Goal: Task Accomplishment & Management: Complete application form

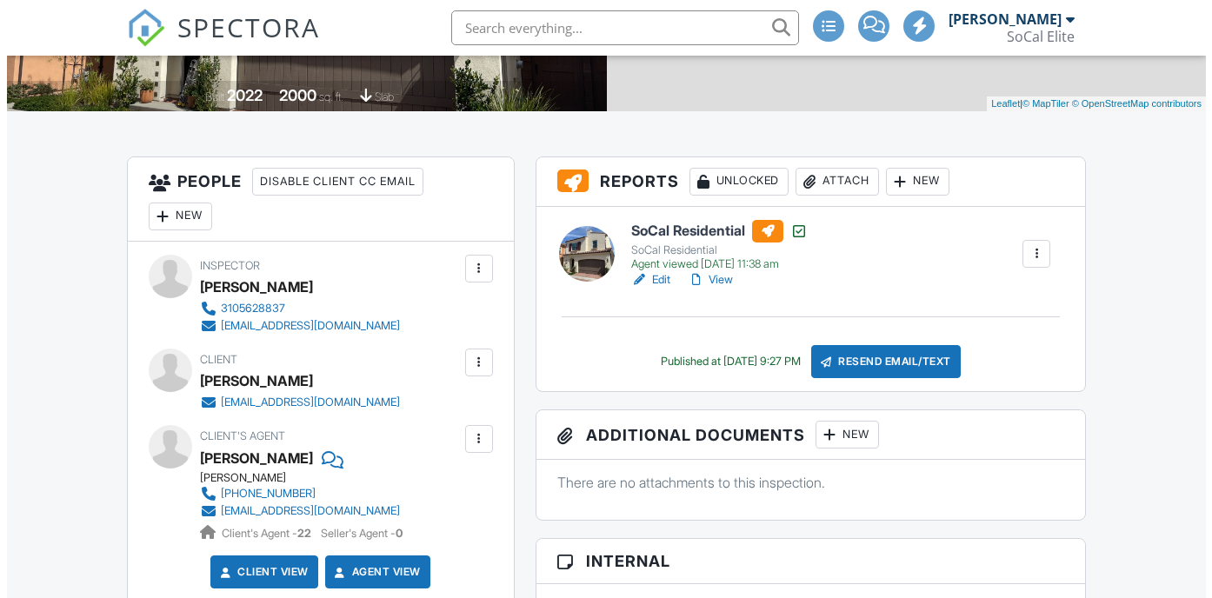
scroll to position [371, 0]
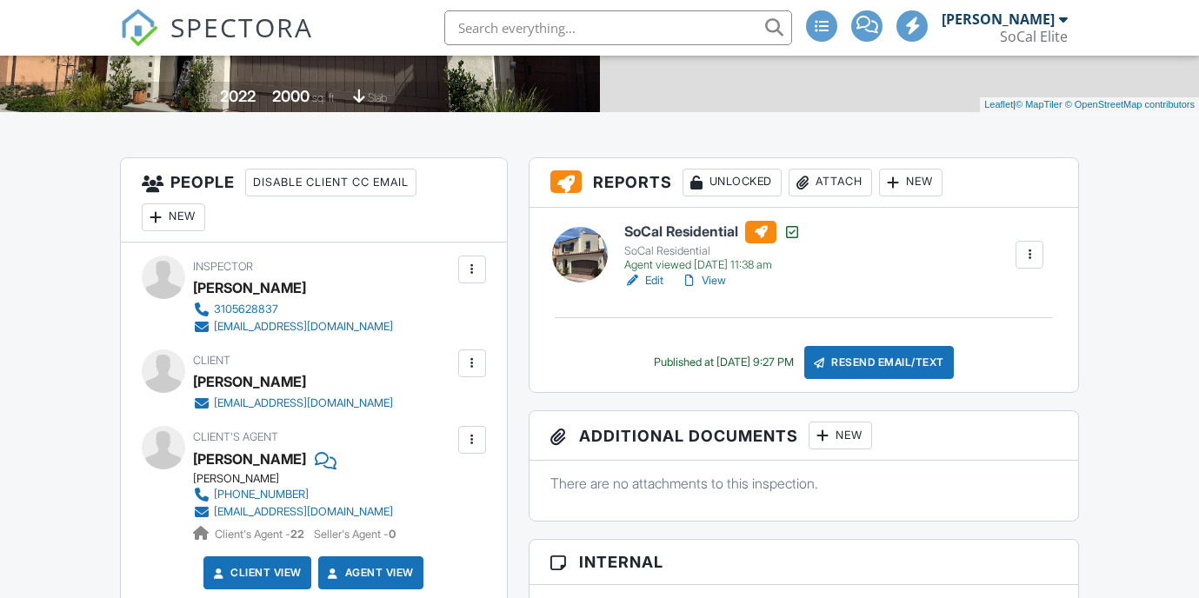
click at [166, 211] on div "New" at bounding box center [173, 218] width 63 height 28
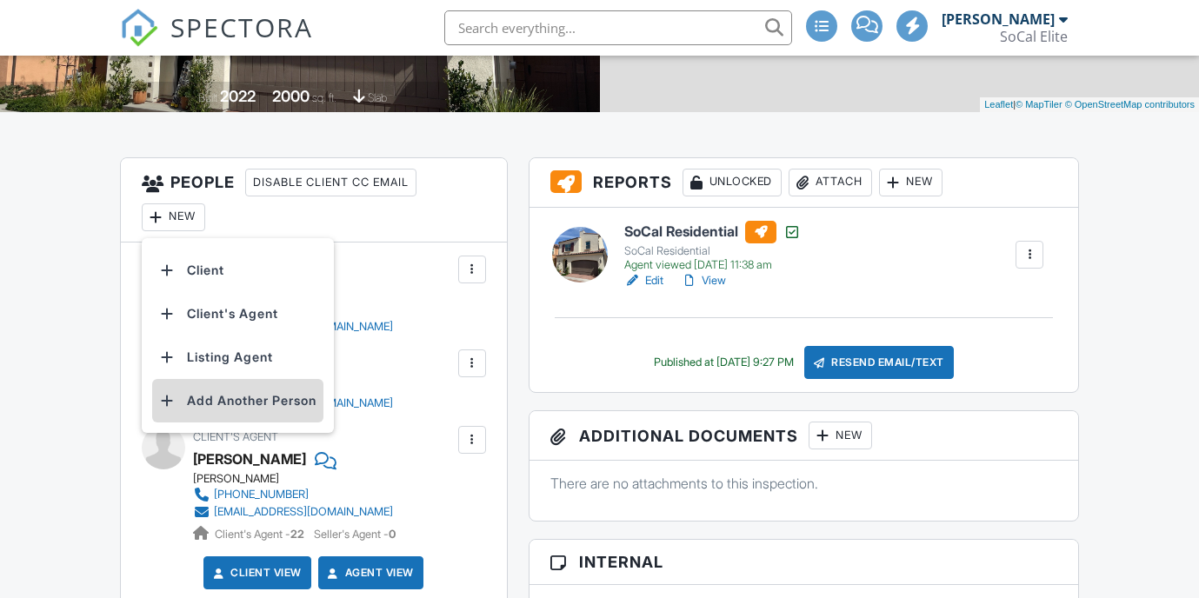
click at [242, 393] on li "Add Another Person" at bounding box center [237, 400] width 171 height 43
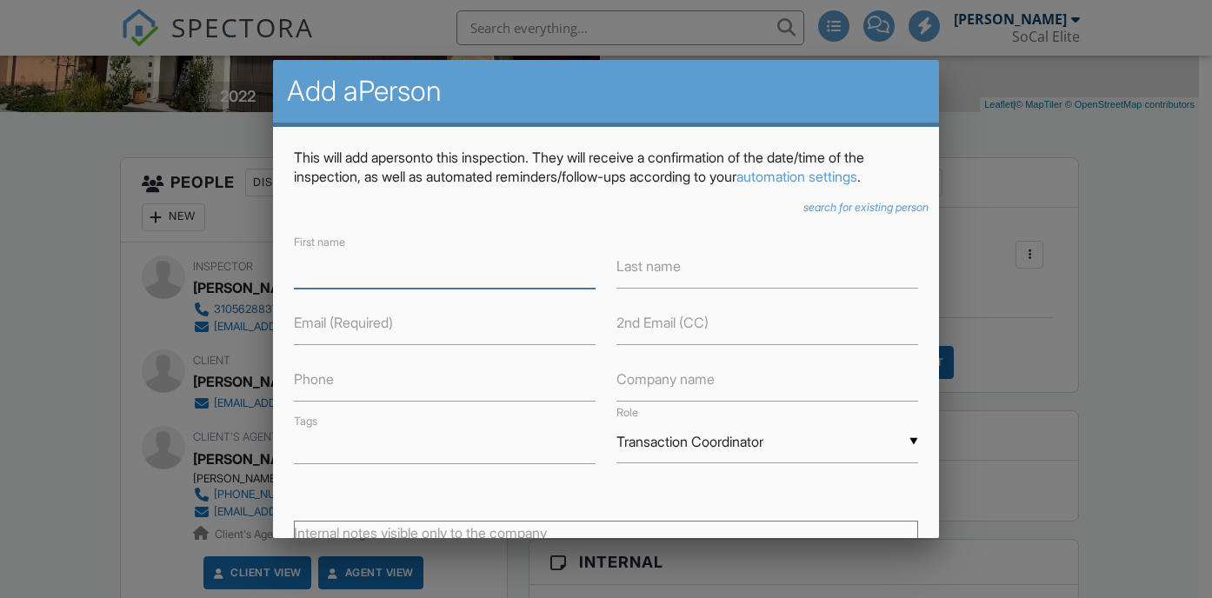
click at [371, 289] on input "text" at bounding box center [445, 267] width 302 height 43
type input "Nikki"
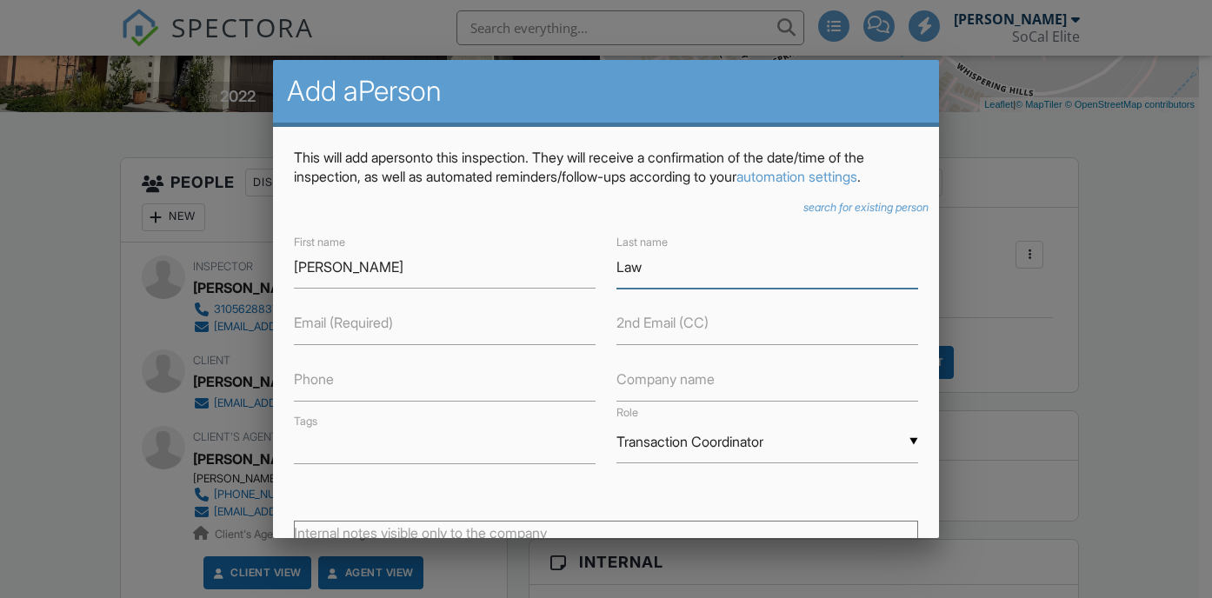
type input "Lawson"
click at [804, 214] on icon "search for existing person" at bounding box center [866, 207] width 125 height 13
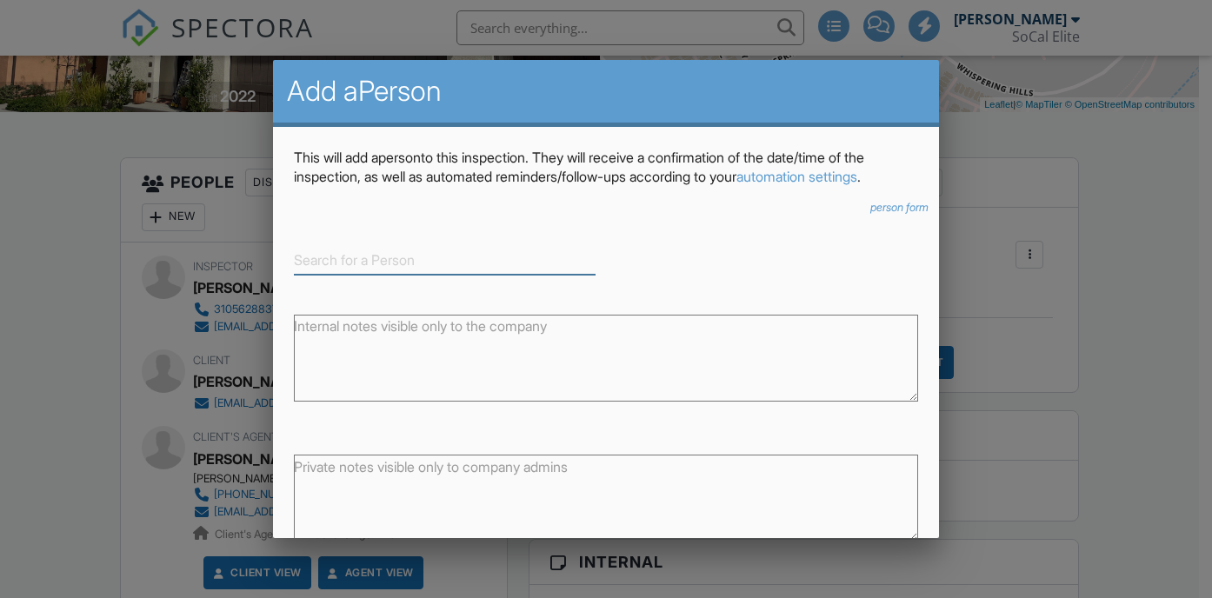
click at [422, 275] on input at bounding box center [445, 260] width 302 height 29
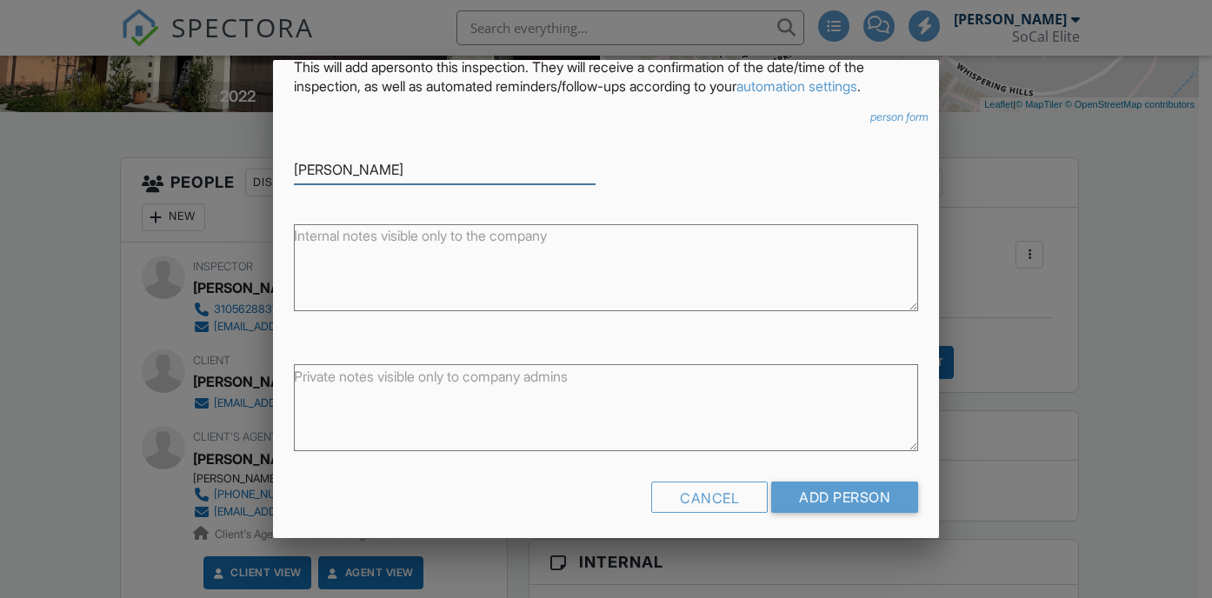
scroll to position [119, 0]
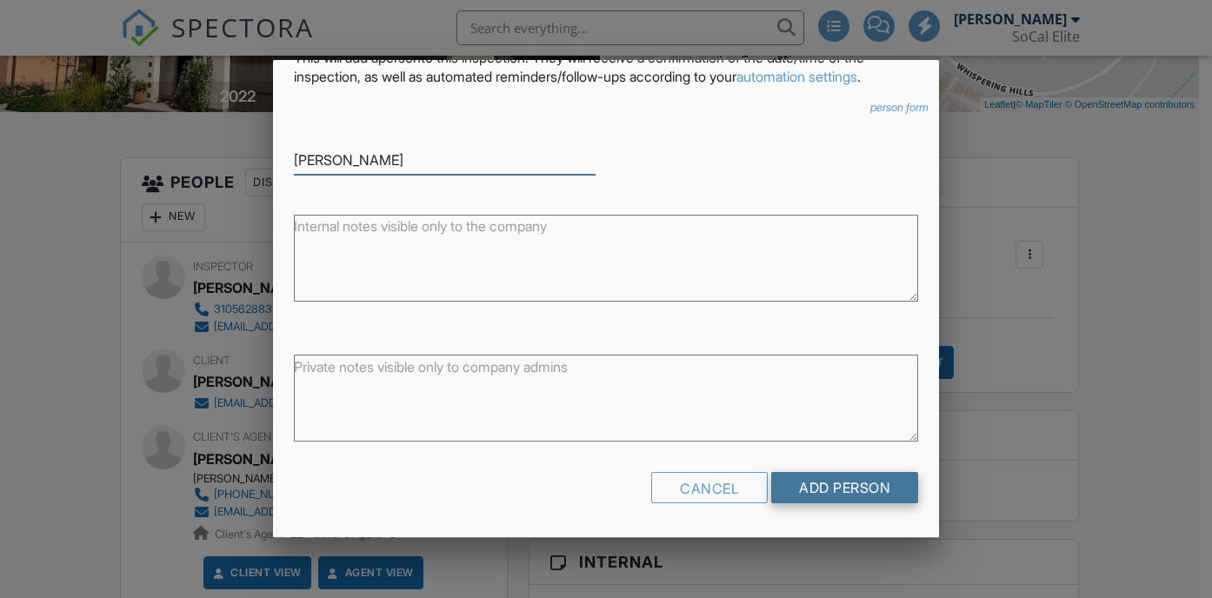
type input "Nikki Lawson"
click at [821, 496] on input "Add Person" at bounding box center [844, 487] width 147 height 31
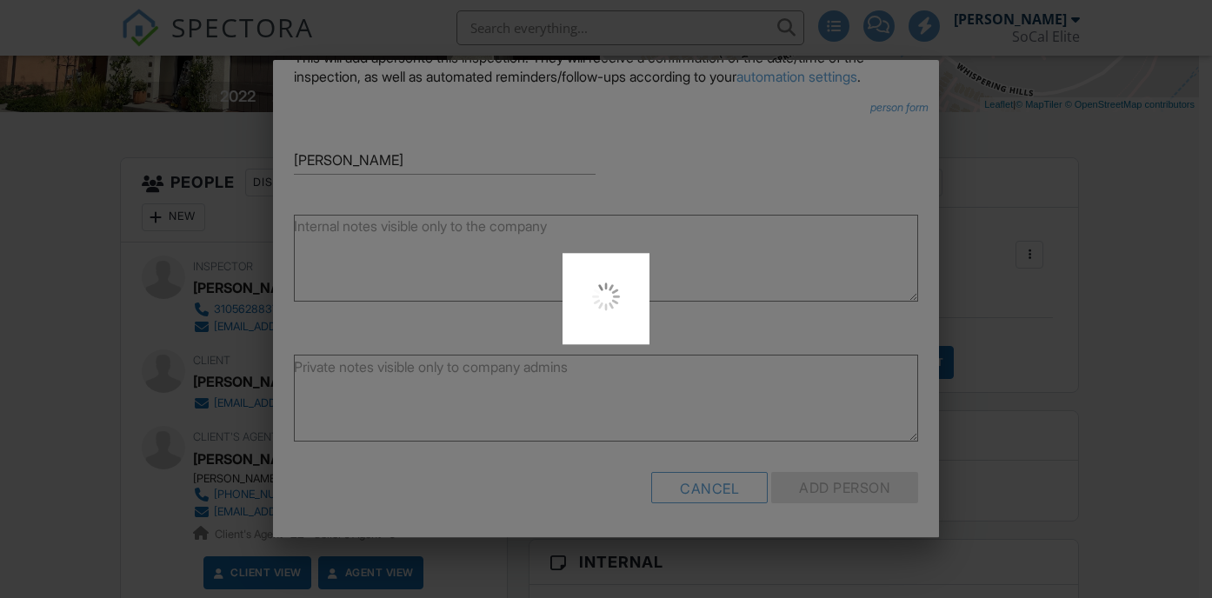
click at [870, 108] on div at bounding box center [606, 299] width 1212 height 598
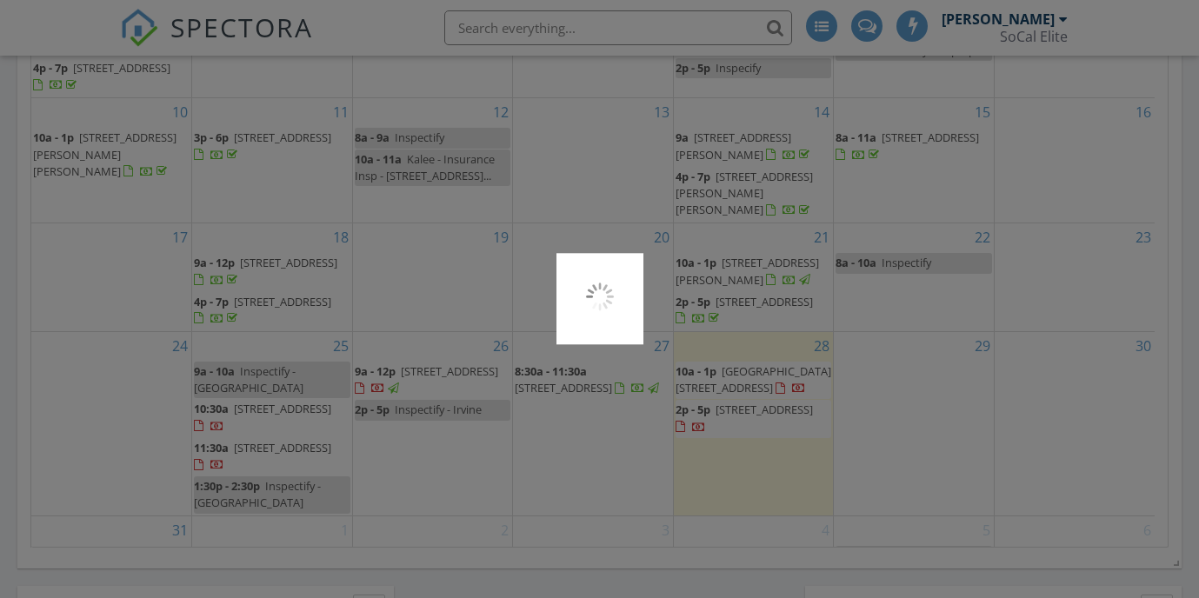
scroll to position [1610, 1226]
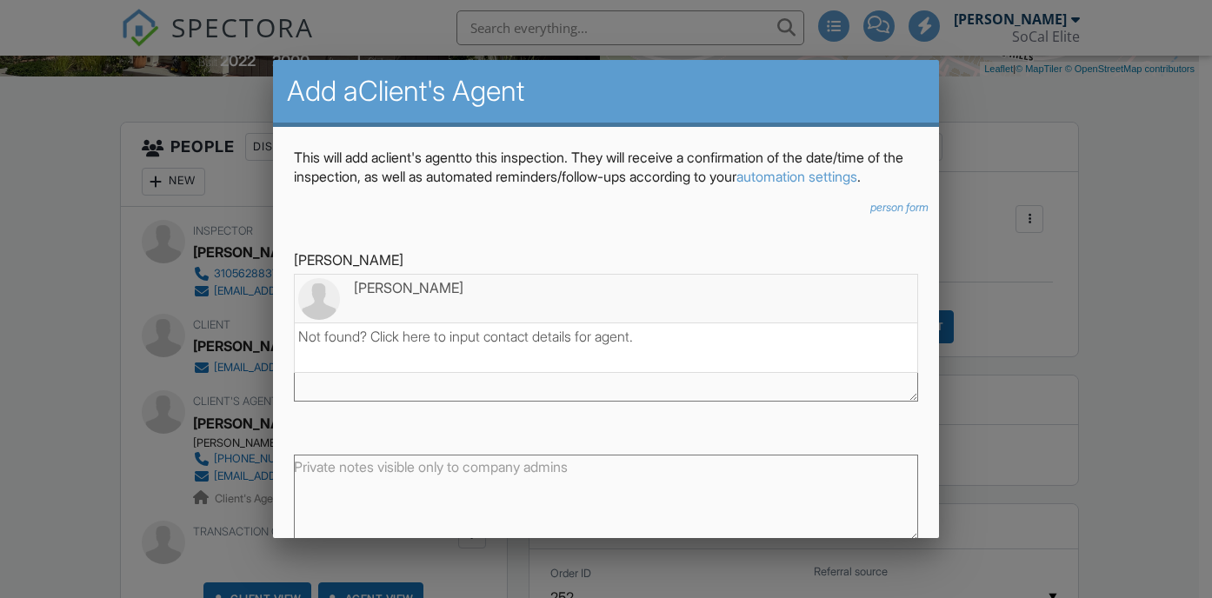
type input "Nikki"
click at [423, 346] on div "Not found? Click here to input contact details for agent." at bounding box center [606, 336] width 617 height 19
click at [477, 346] on div "Not found? Click here to input contact details for agent." at bounding box center [606, 336] width 617 height 19
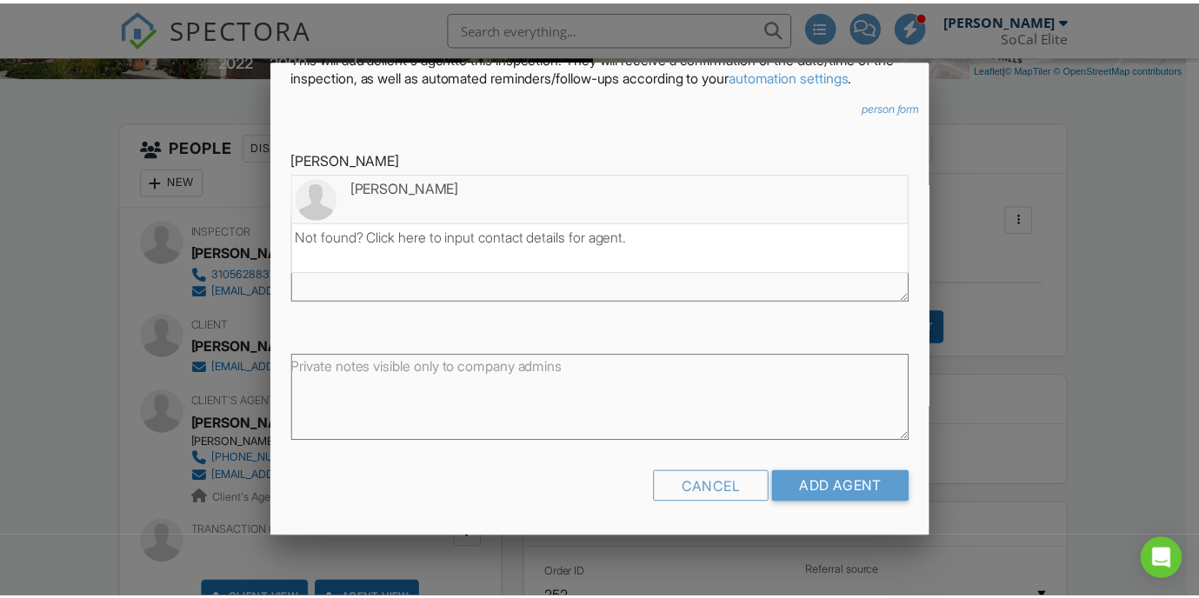
scroll to position [119, 0]
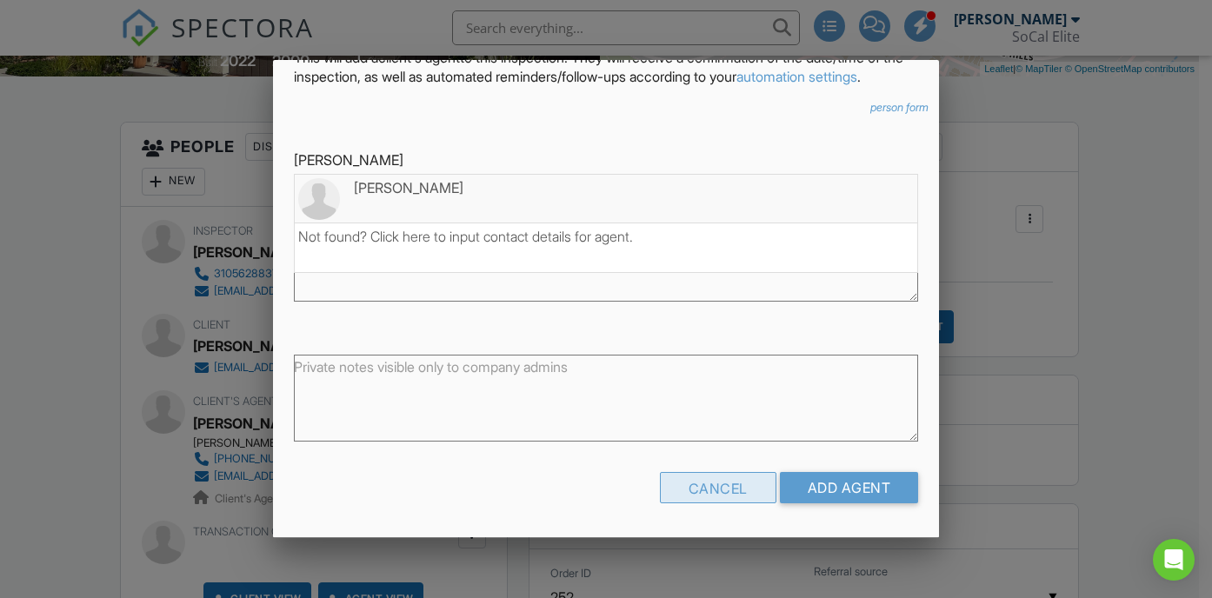
click at [723, 482] on div "Cancel" at bounding box center [718, 487] width 117 height 31
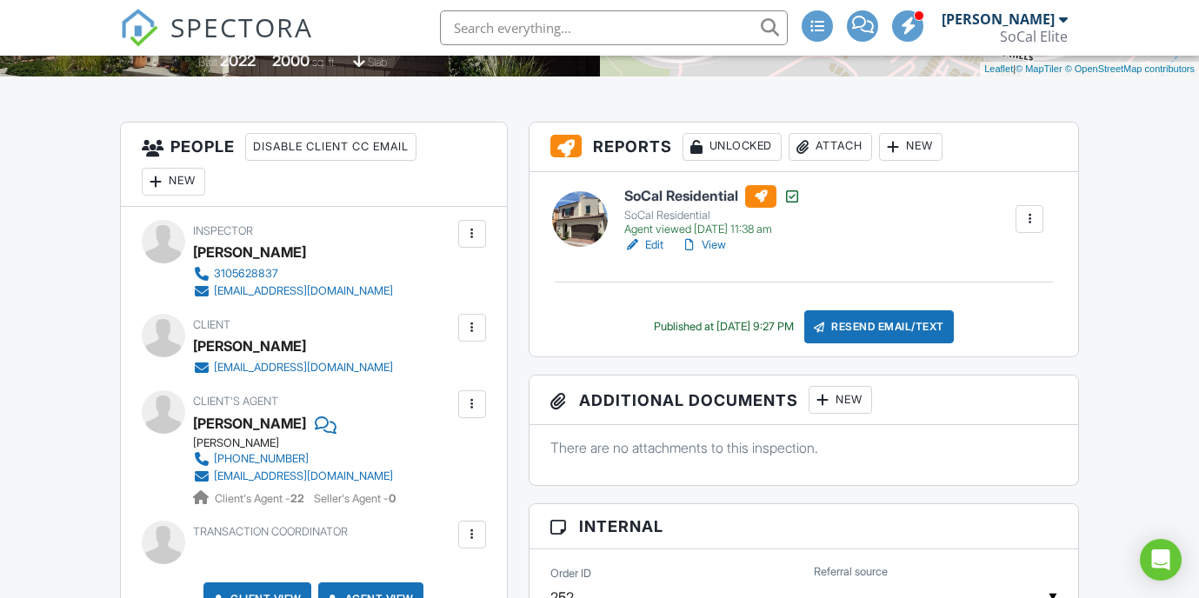
click at [185, 180] on div "New" at bounding box center [173, 182] width 63 height 28
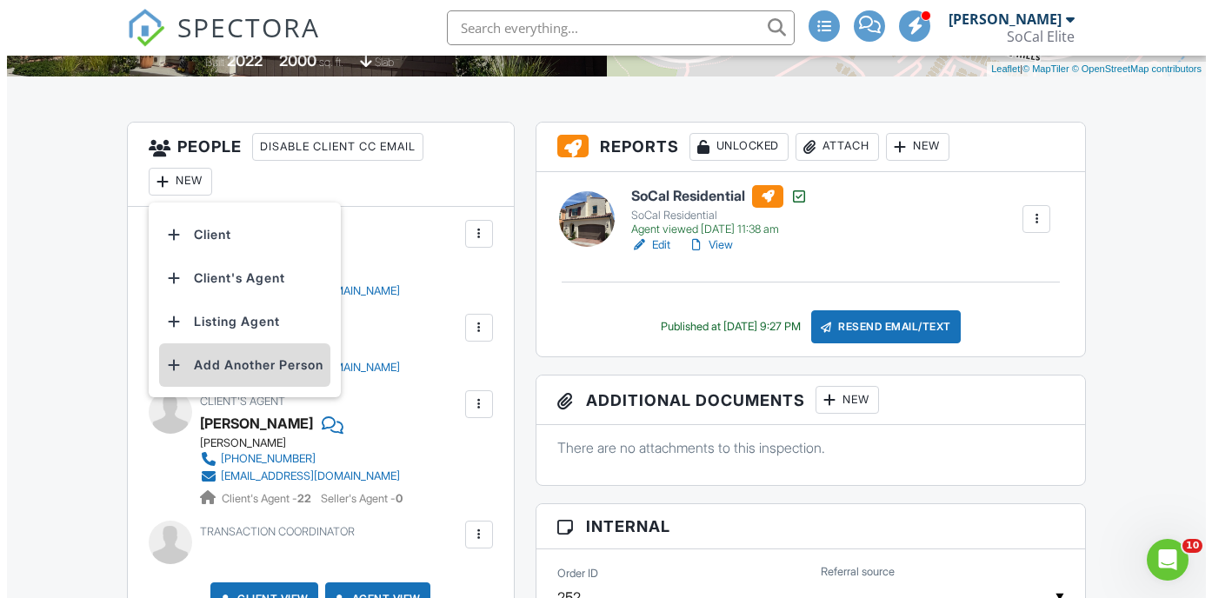
scroll to position [0, 0]
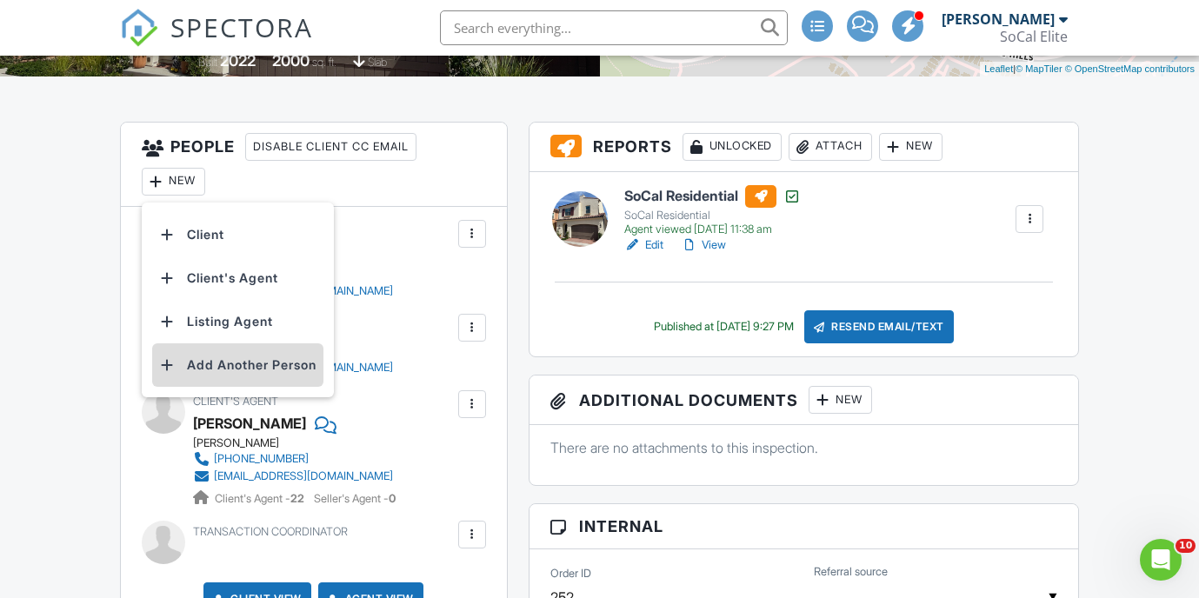
click at [207, 369] on li "Add Another Person" at bounding box center [237, 365] width 171 height 43
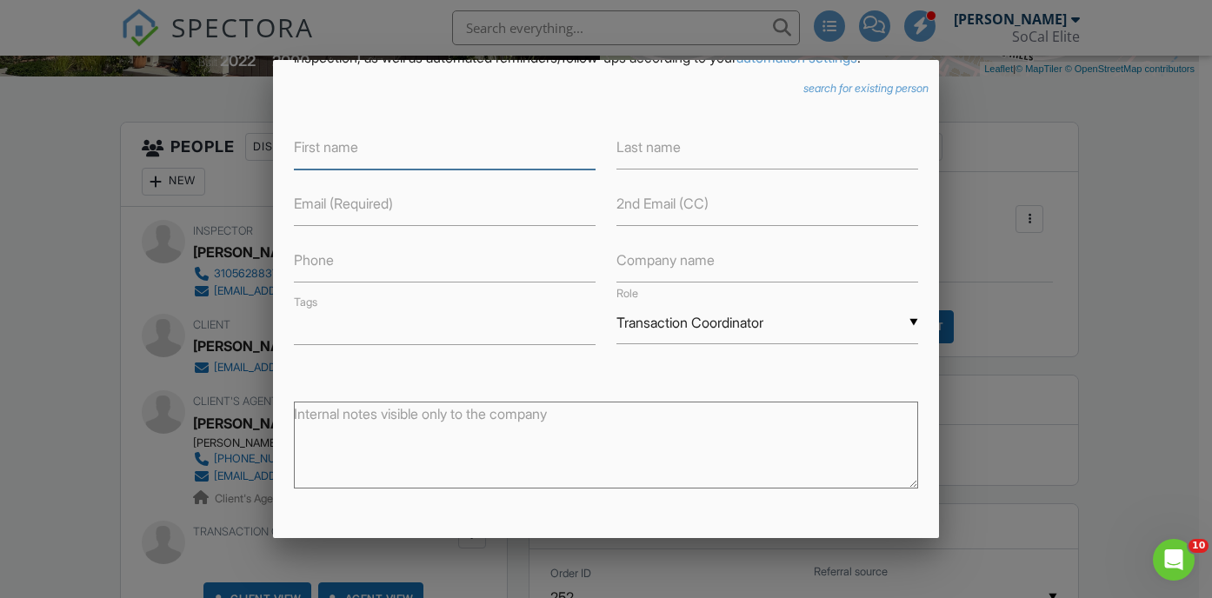
click at [397, 167] on input "text" at bounding box center [445, 148] width 302 height 43
type input "[PERSON_NAME]"
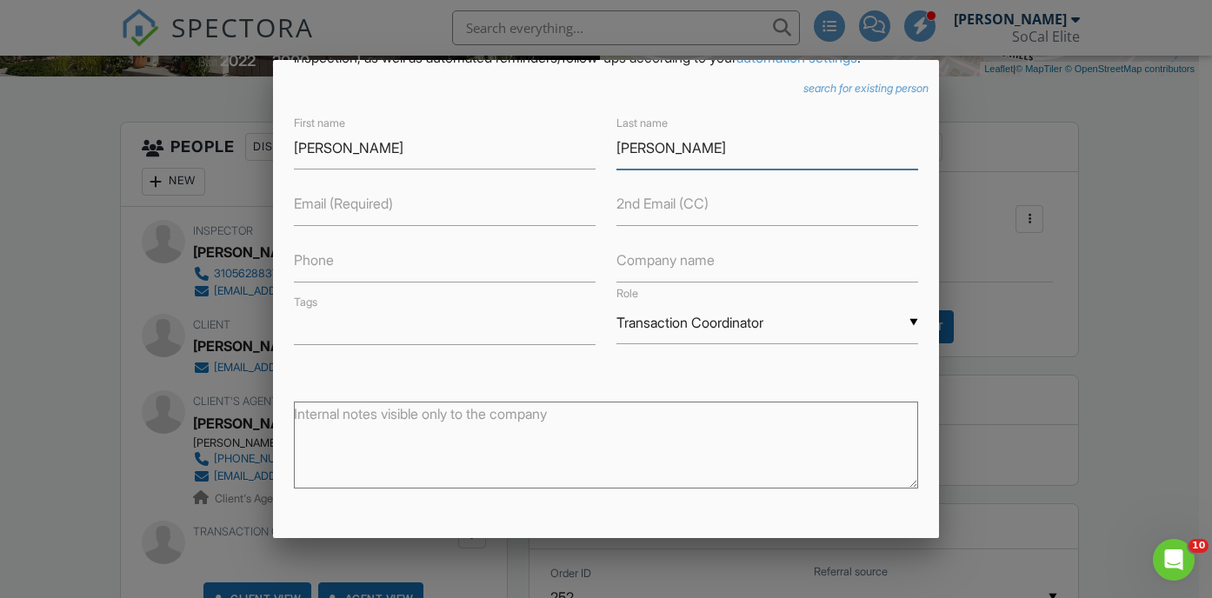
type input "[PERSON_NAME]"
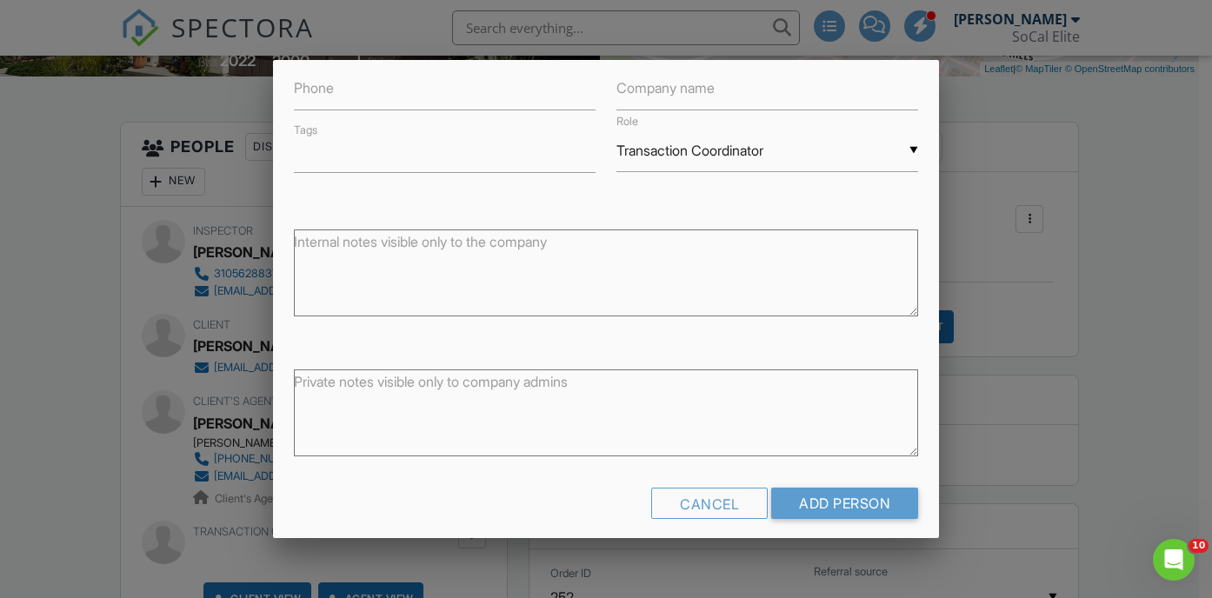
scroll to position [325, 0]
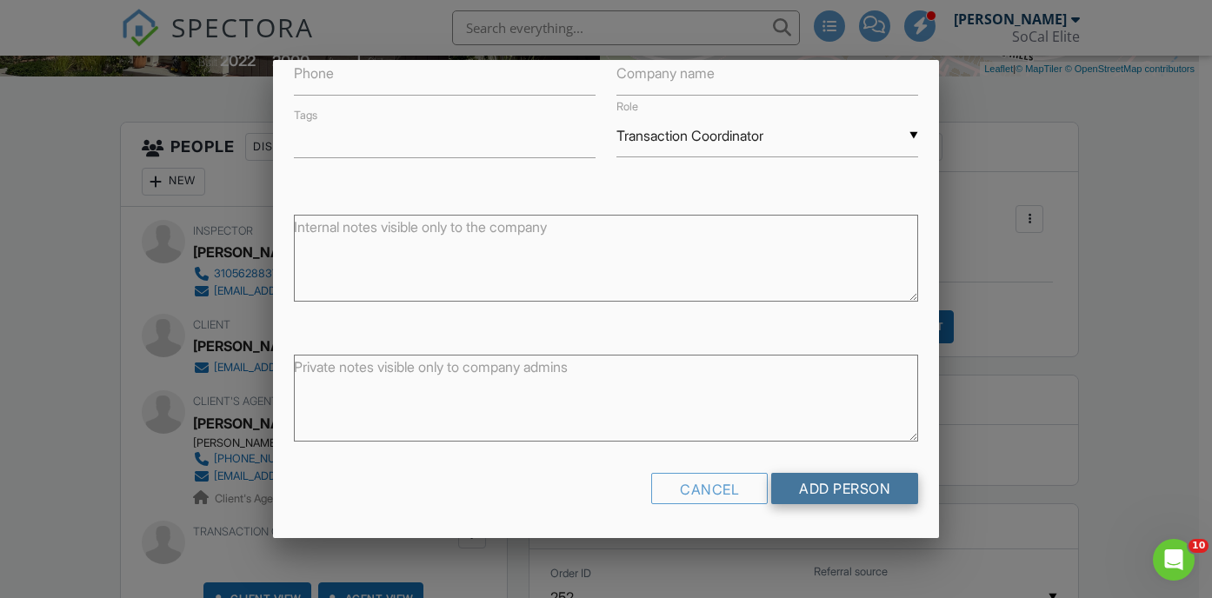
type input "nikkilawsonrealtor@gmail.com"
click at [868, 490] on input "Add Person" at bounding box center [844, 488] width 147 height 31
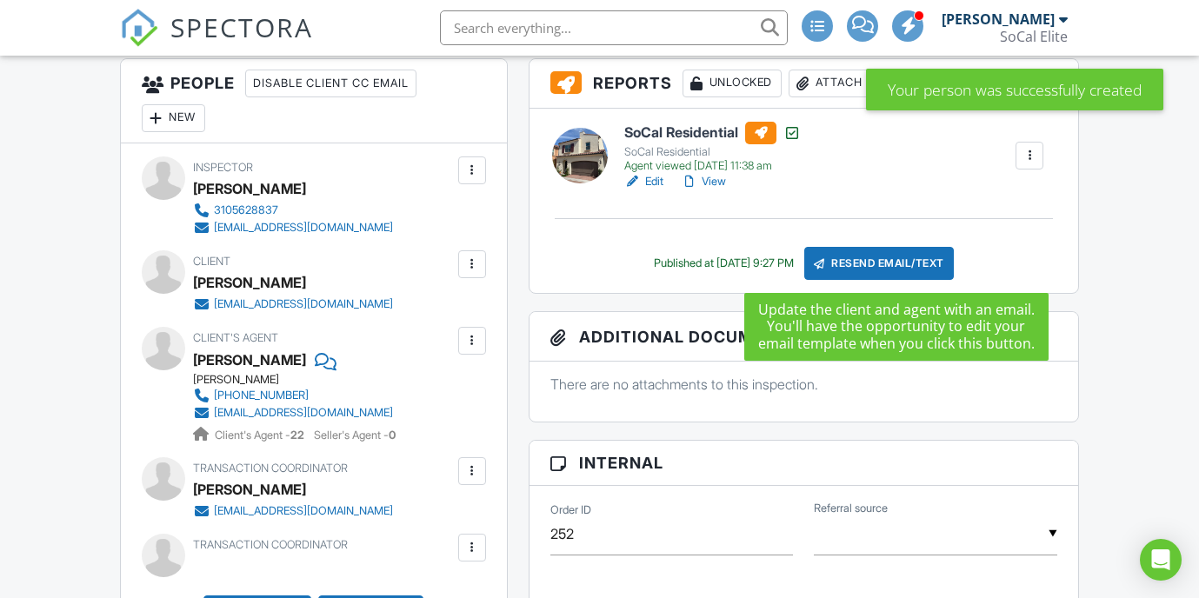
click at [864, 268] on div "Resend Email/Text" at bounding box center [880, 263] width 150 height 33
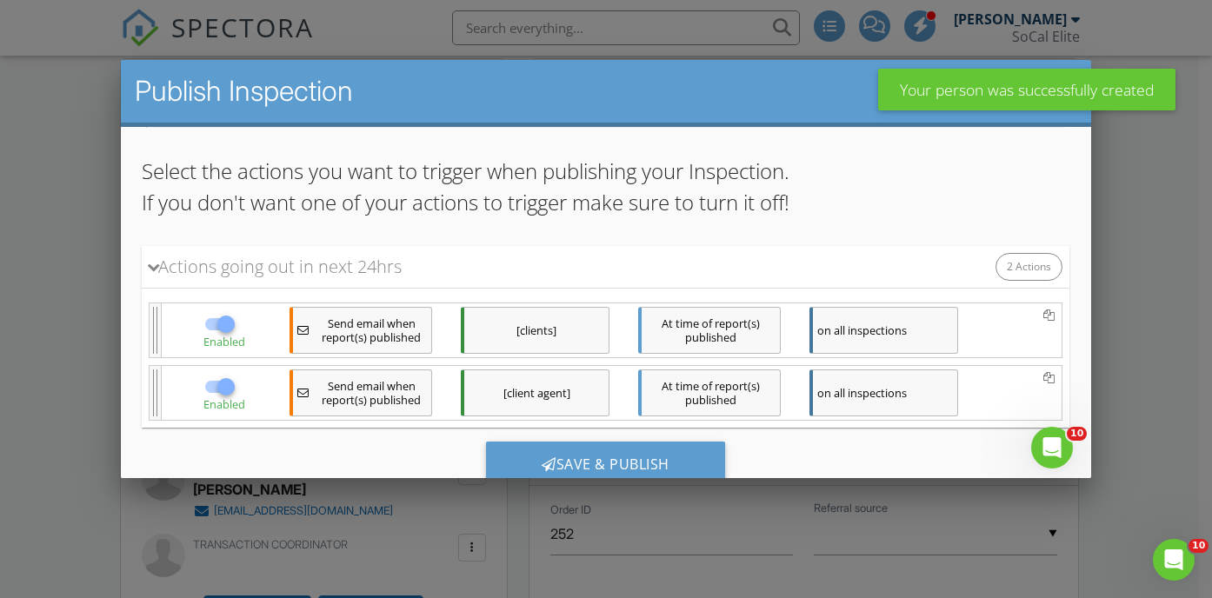
scroll to position [104, 0]
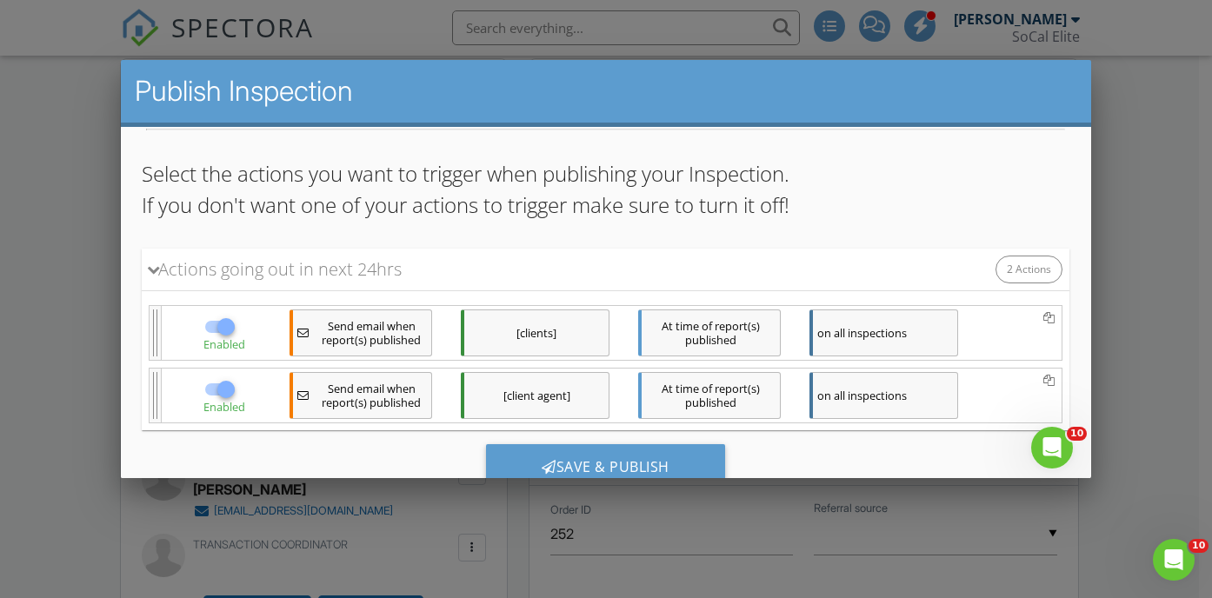
click at [211, 329] on div at bounding box center [226, 326] width 30 height 30
checkbox input "false"
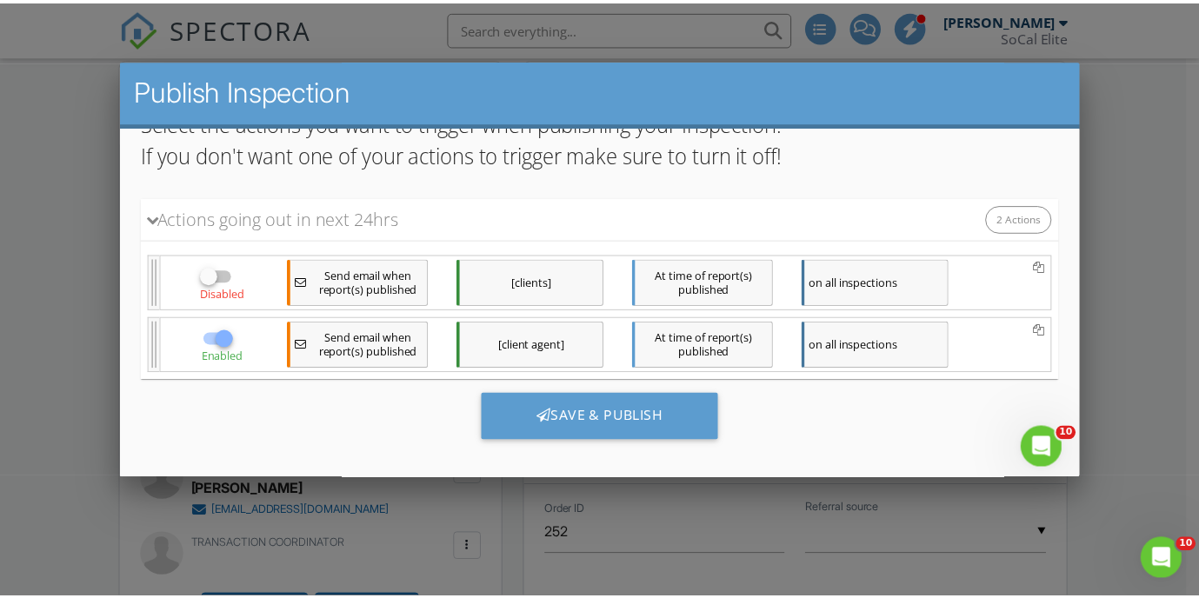
scroll to position [0, 0]
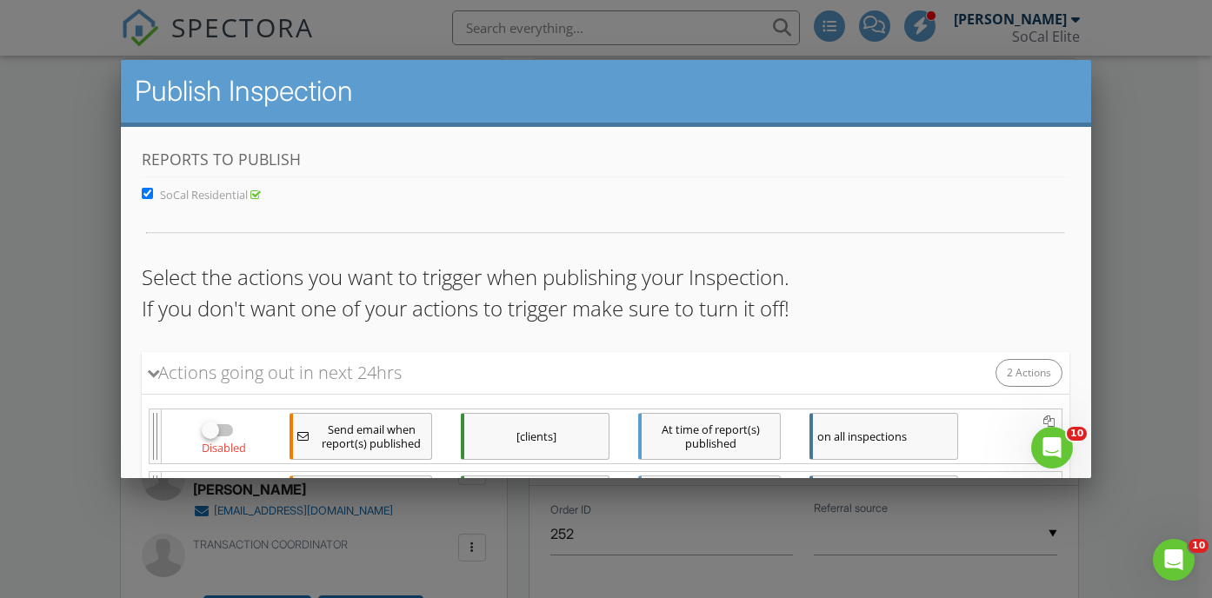
click at [58, 130] on div at bounding box center [606, 287] width 1212 height 748
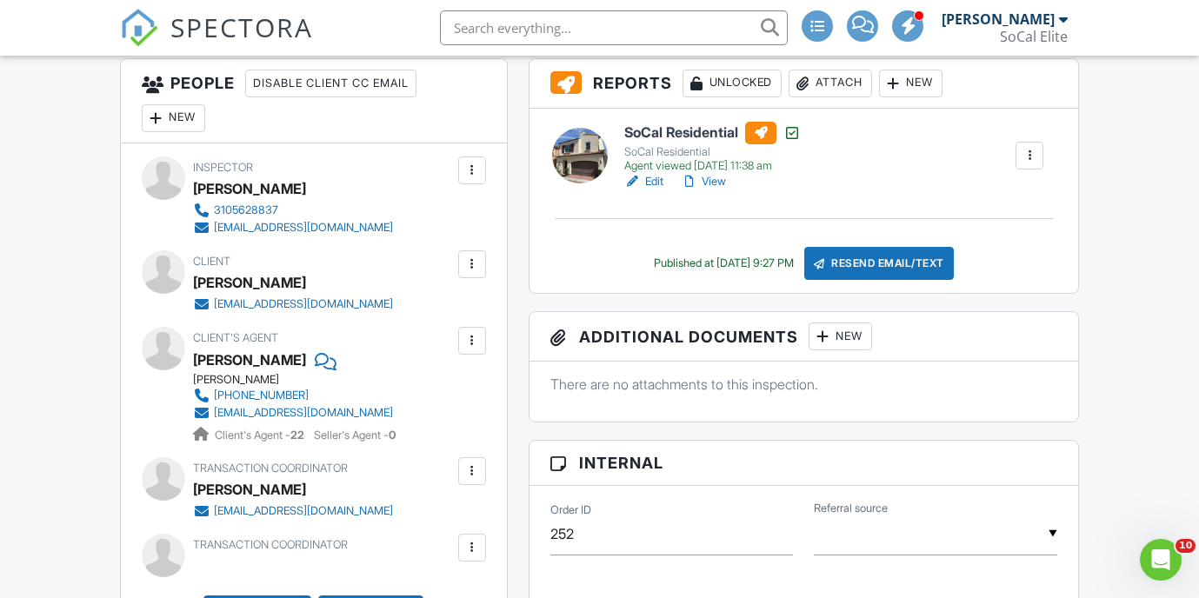
click at [475, 474] on div at bounding box center [472, 471] width 17 height 17
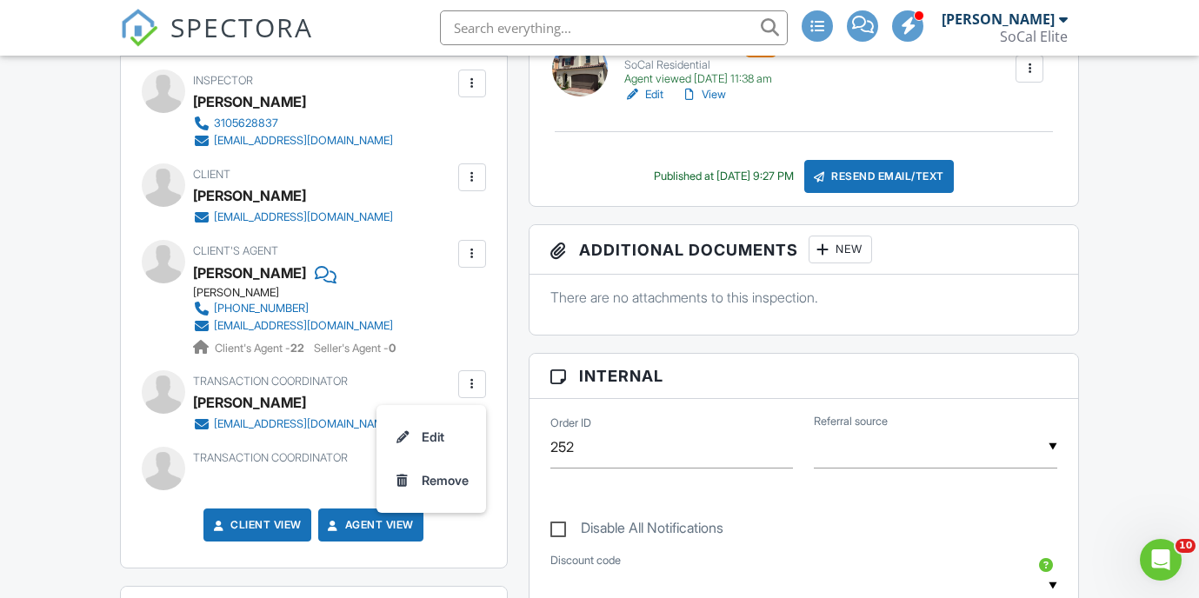
scroll to position [559, 0]
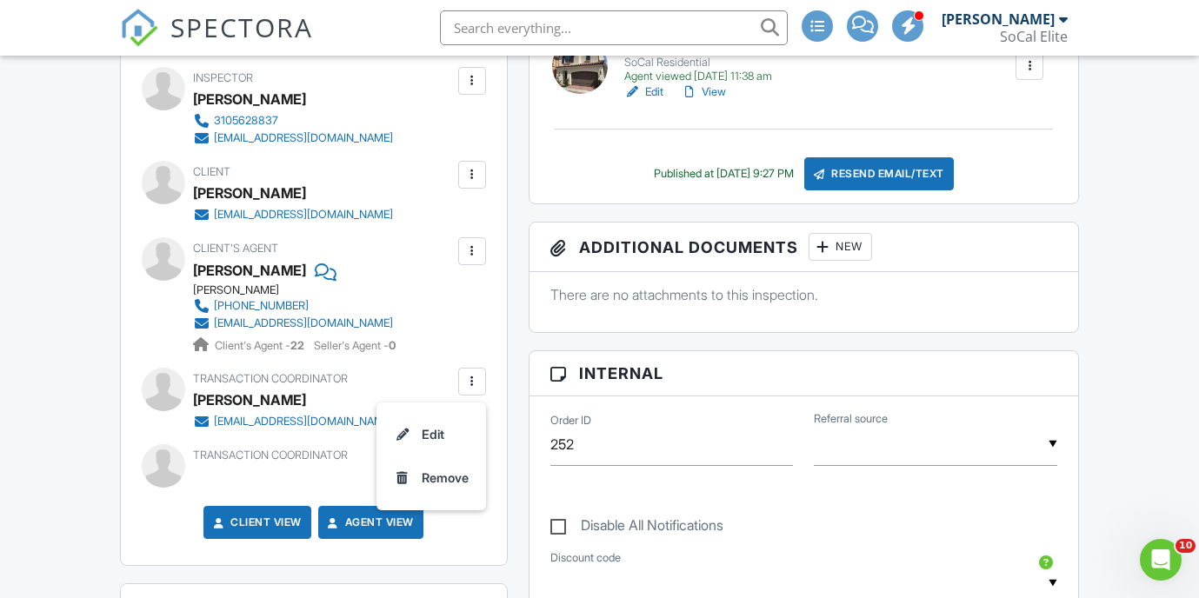
click at [135, 429] on div "Inspector Kalee Fonseca 3105628837 admin@secaventures.com Make Invisible Mark A…" at bounding box center [314, 310] width 386 height 512
click at [467, 382] on div at bounding box center [472, 381] width 17 height 17
click at [284, 380] on span "Transaction Coordinator" at bounding box center [270, 378] width 155 height 13
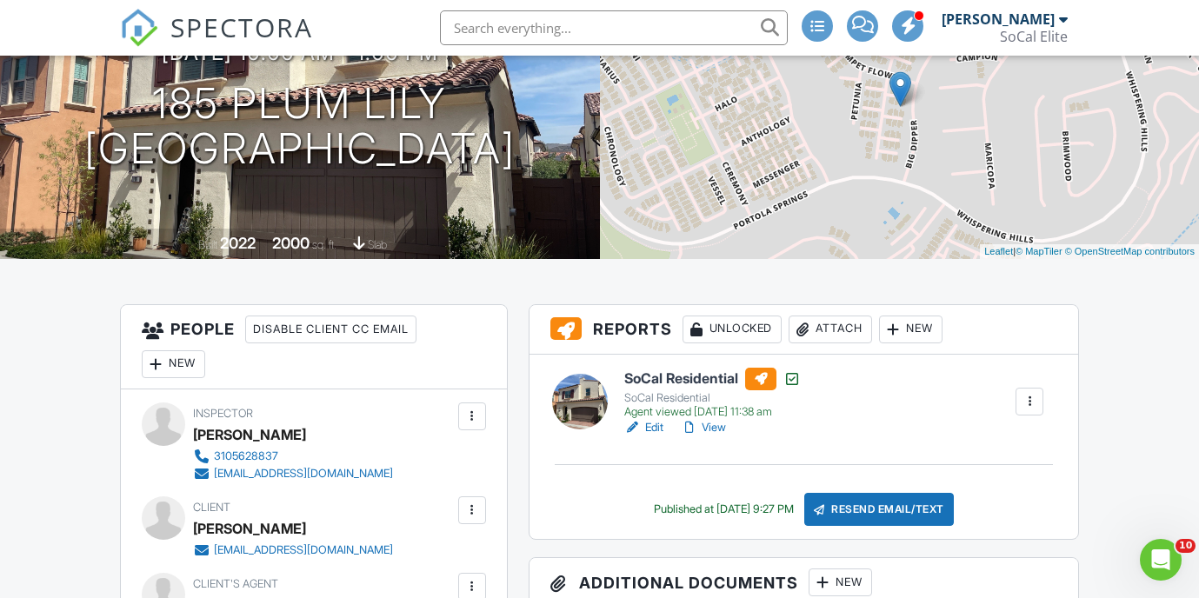
scroll to position [228, 0]
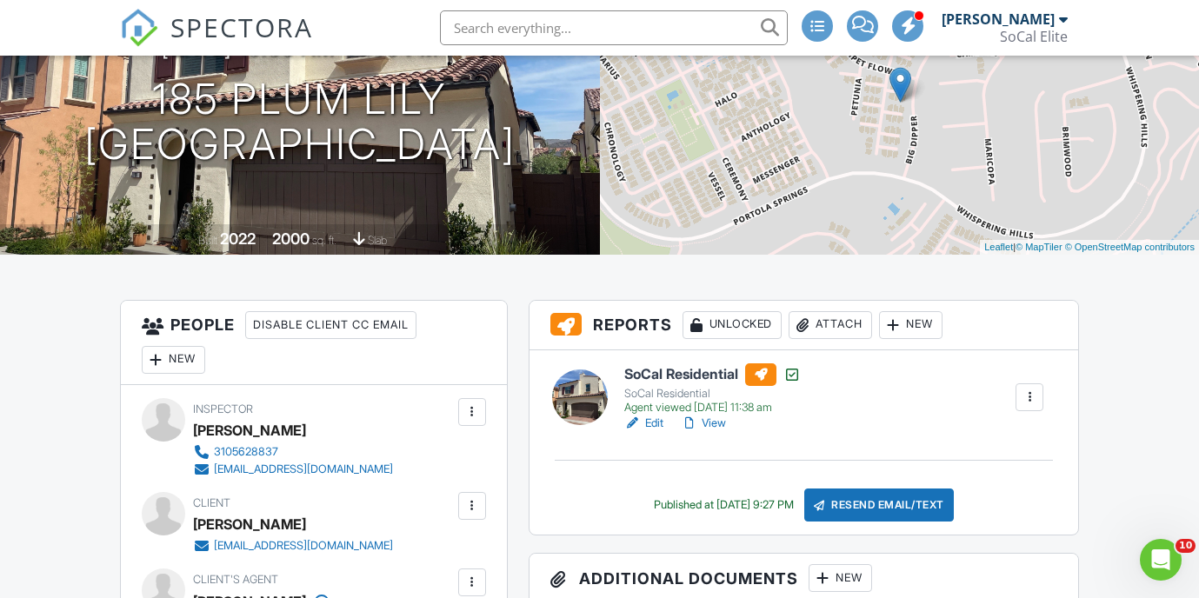
click at [1027, 399] on div at bounding box center [1029, 397] width 17 height 17
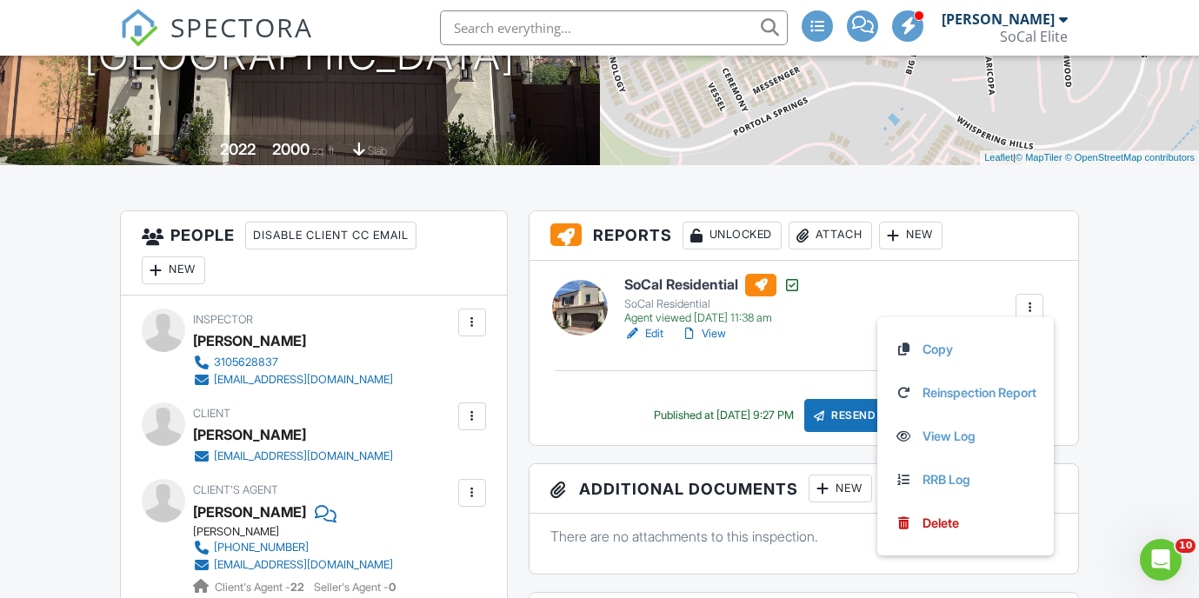
scroll to position [329, 0]
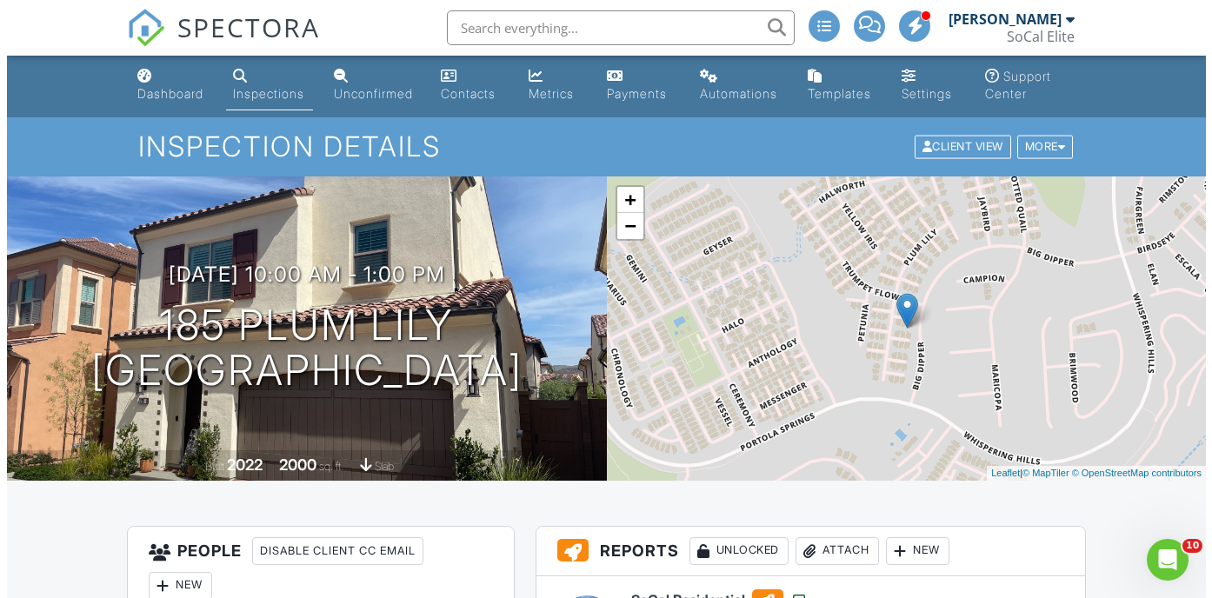
scroll to position [0, 0]
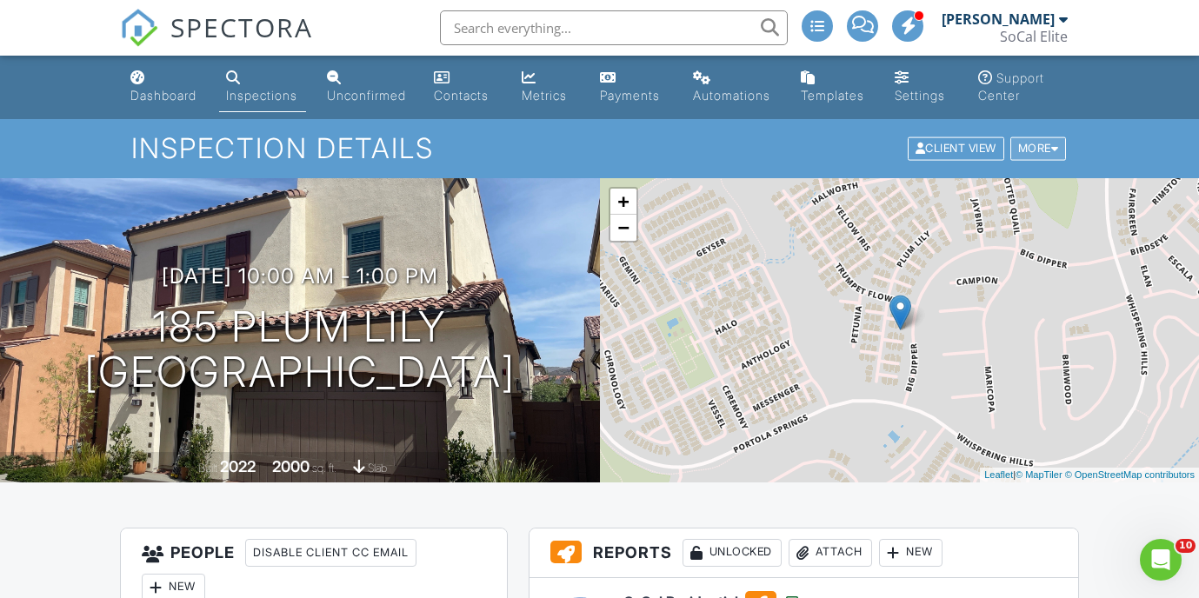
click at [1054, 145] on div at bounding box center [1056, 149] width 8 height 11
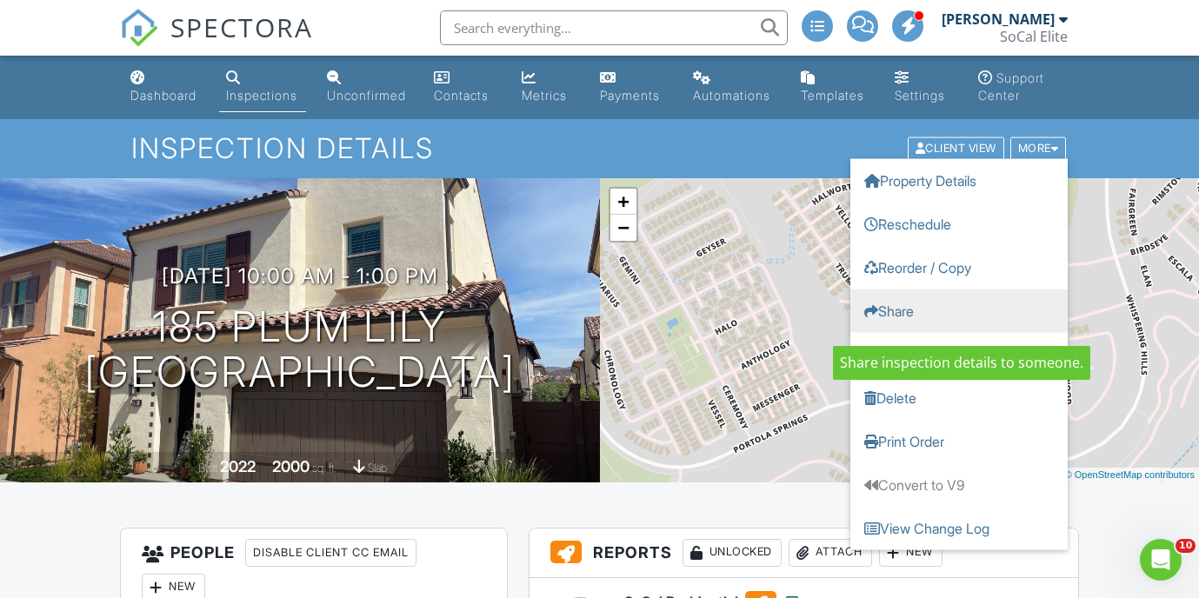
click at [915, 310] on link "Share" at bounding box center [959, 311] width 217 height 43
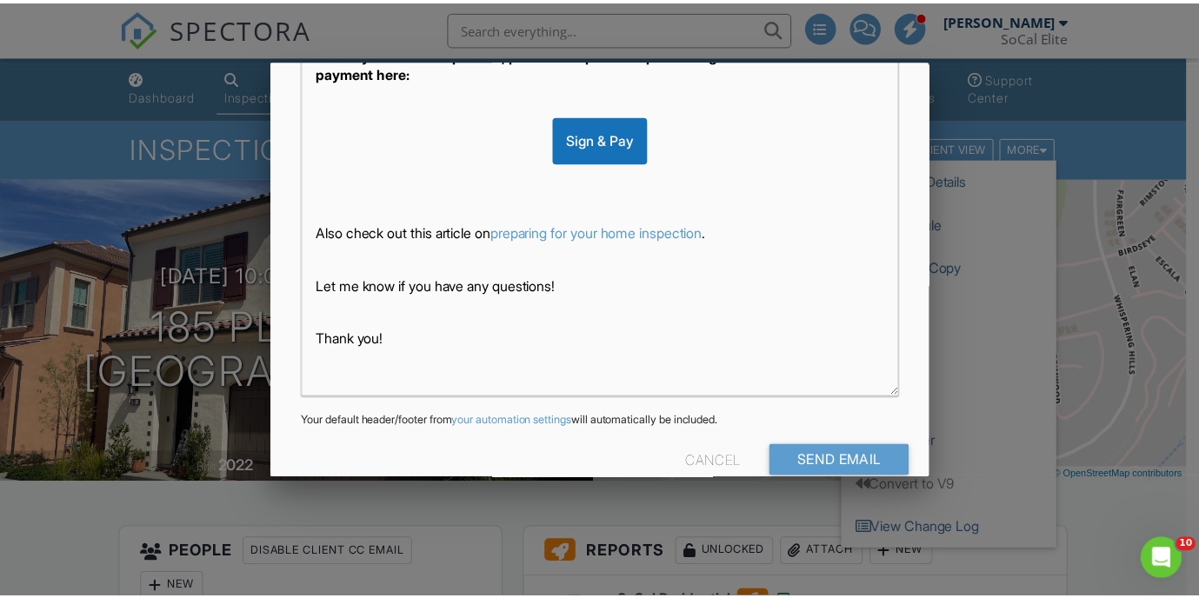
scroll to position [477, 0]
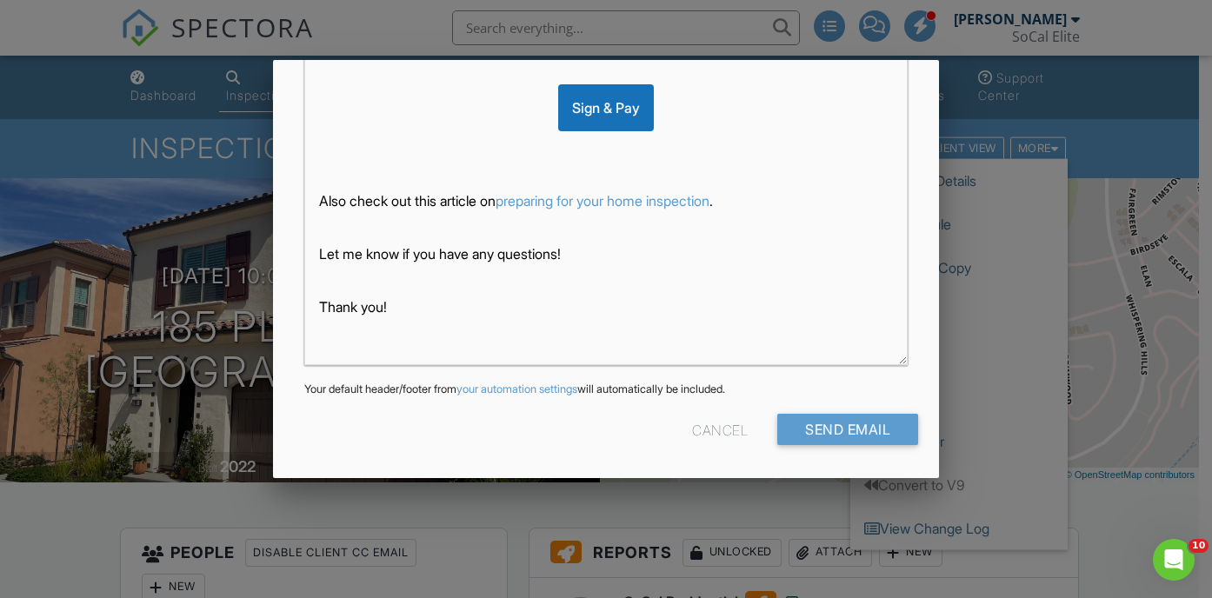
click at [711, 431] on div "Cancel" at bounding box center [720, 429] width 56 height 31
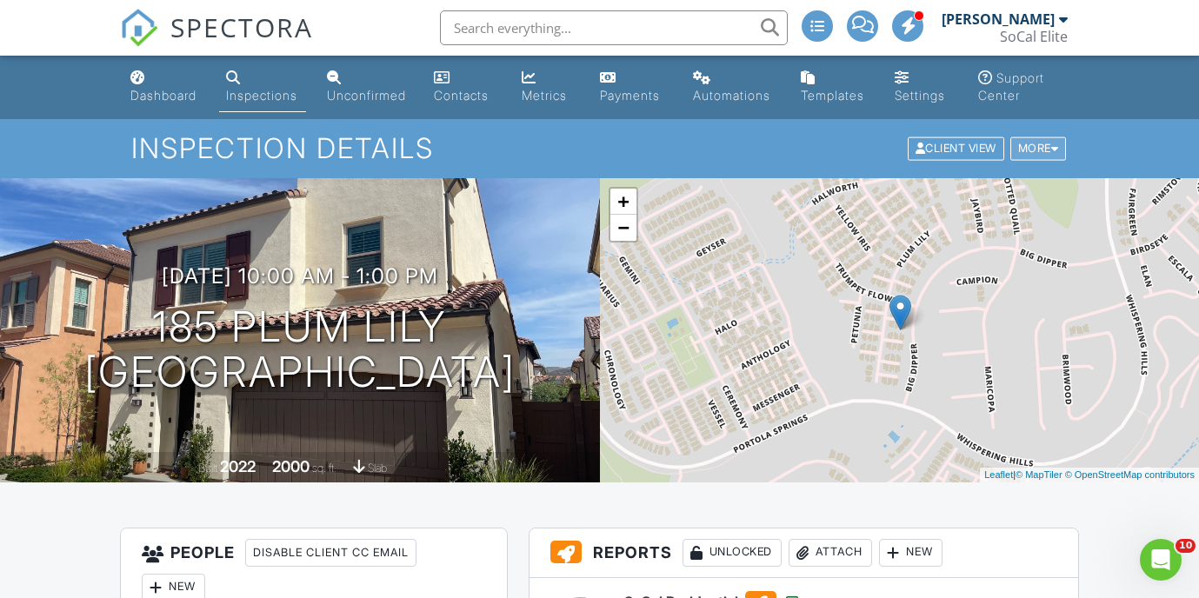
click at [1034, 152] on div "More" at bounding box center [1039, 148] width 57 height 23
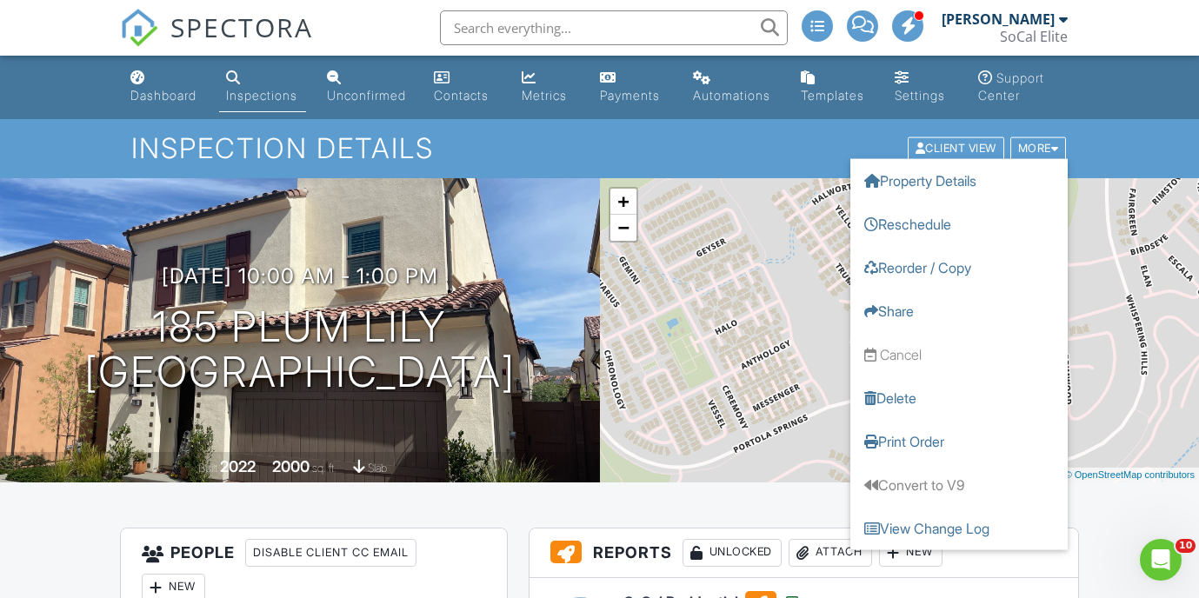
click at [809, 134] on h1 "Inspection Details" at bounding box center [600, 148] width 938 height 30
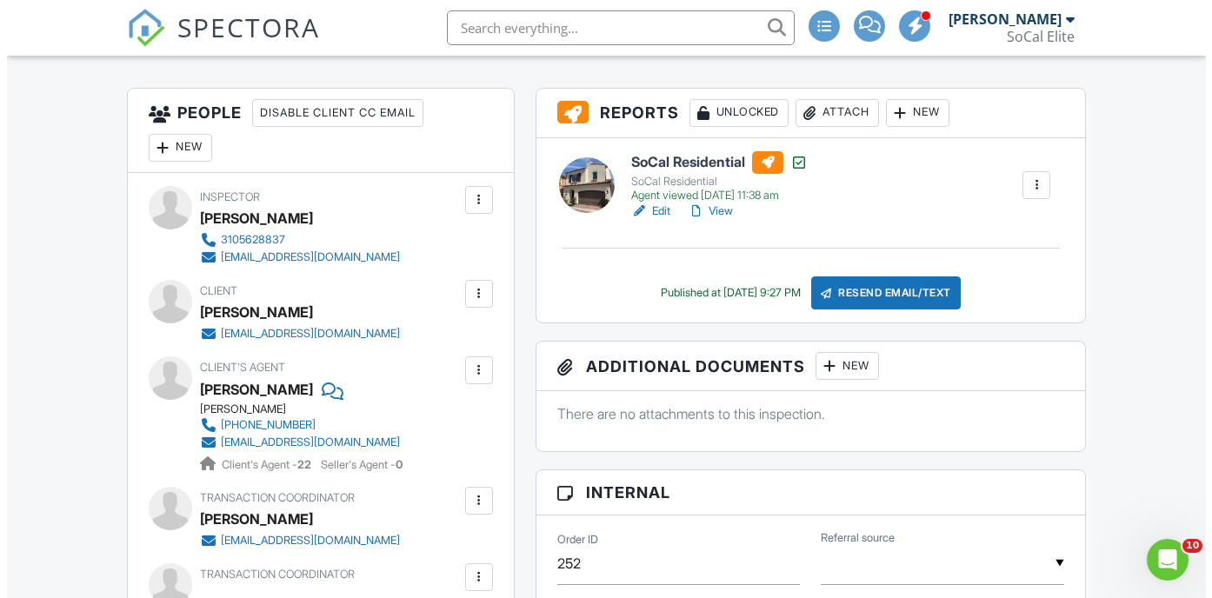
scroll to position [437, 0]
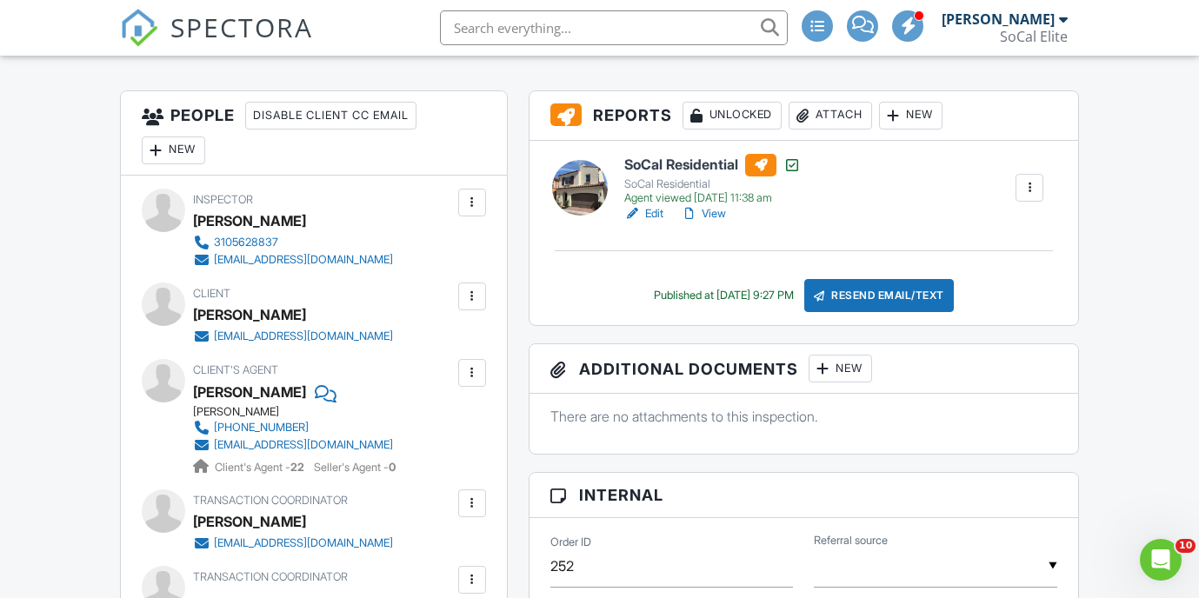
click at [473, 506] on div at bounding box center [472, 503] width 17 height 17
click at [437, 559] on li "Edit" at bounding box center [431, 556] width 89 height 43
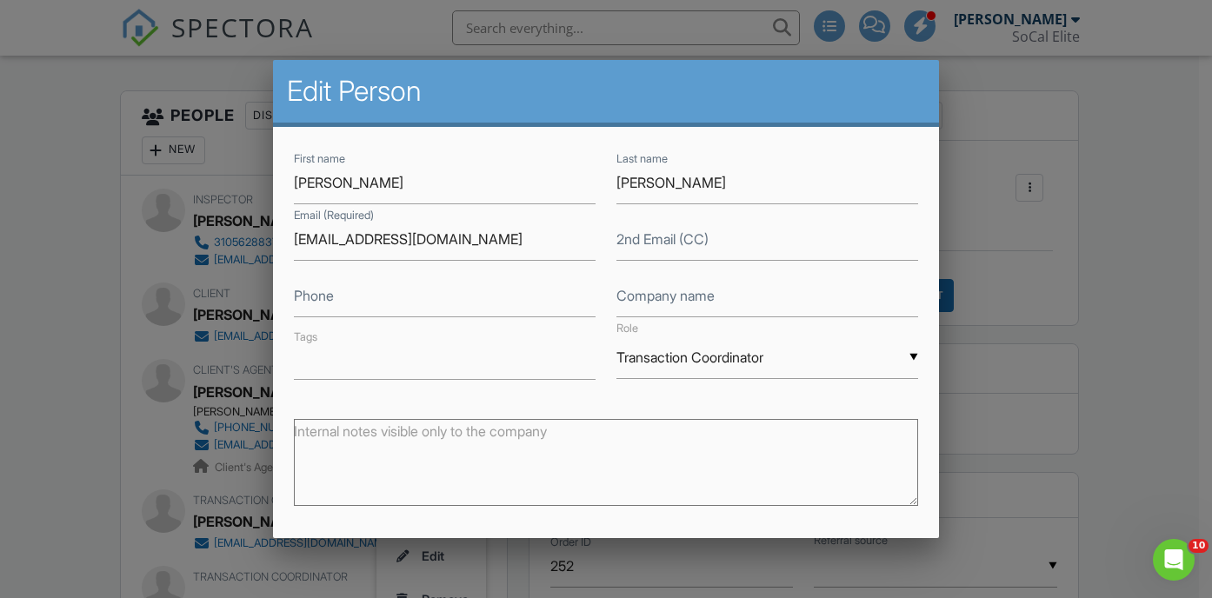
click at [902, 357] on input "Transaction Coordinator" at bounding box center [768, 358] width 302 height 43
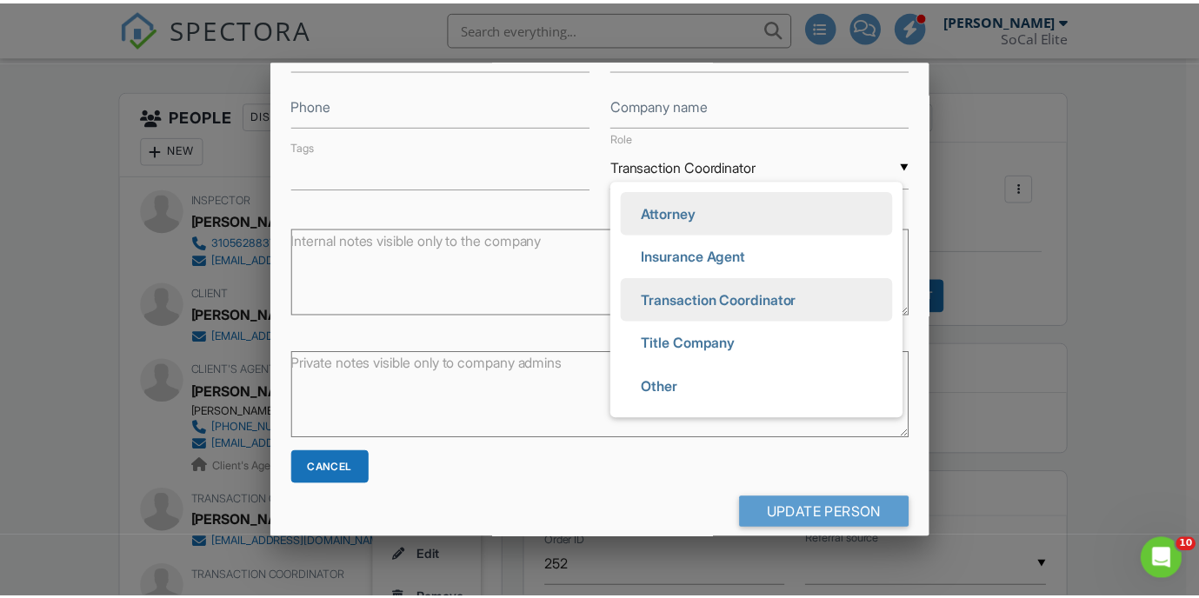
scroll to position [216, 0]
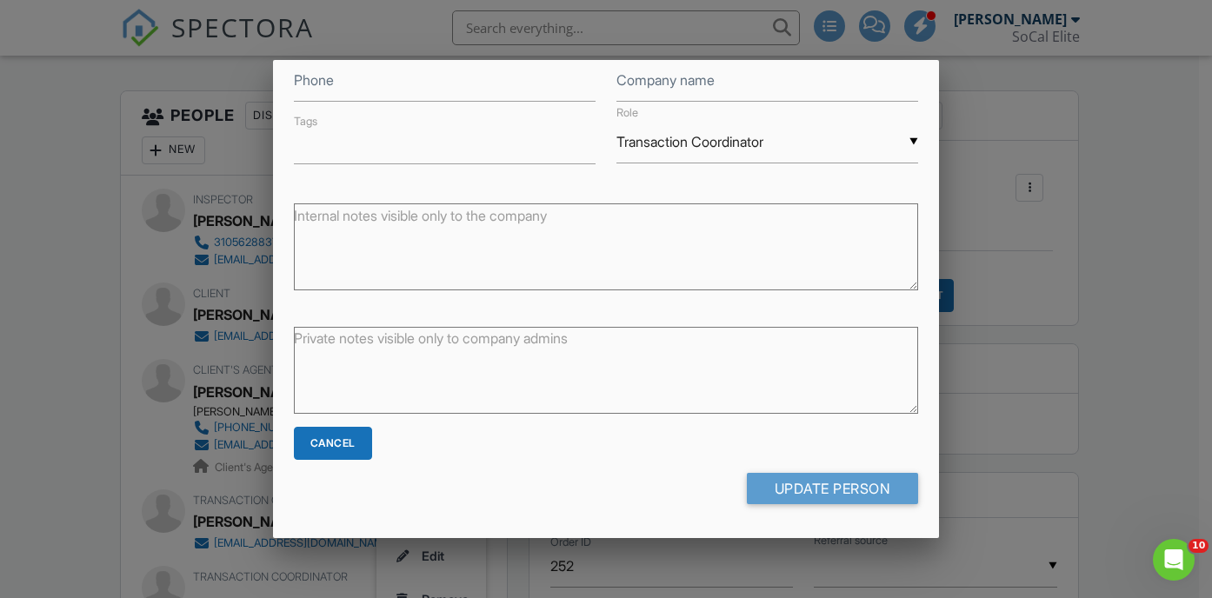
click at [338, 443] on div "Cancel" at bounding box center [333, 443] width 78 height 33
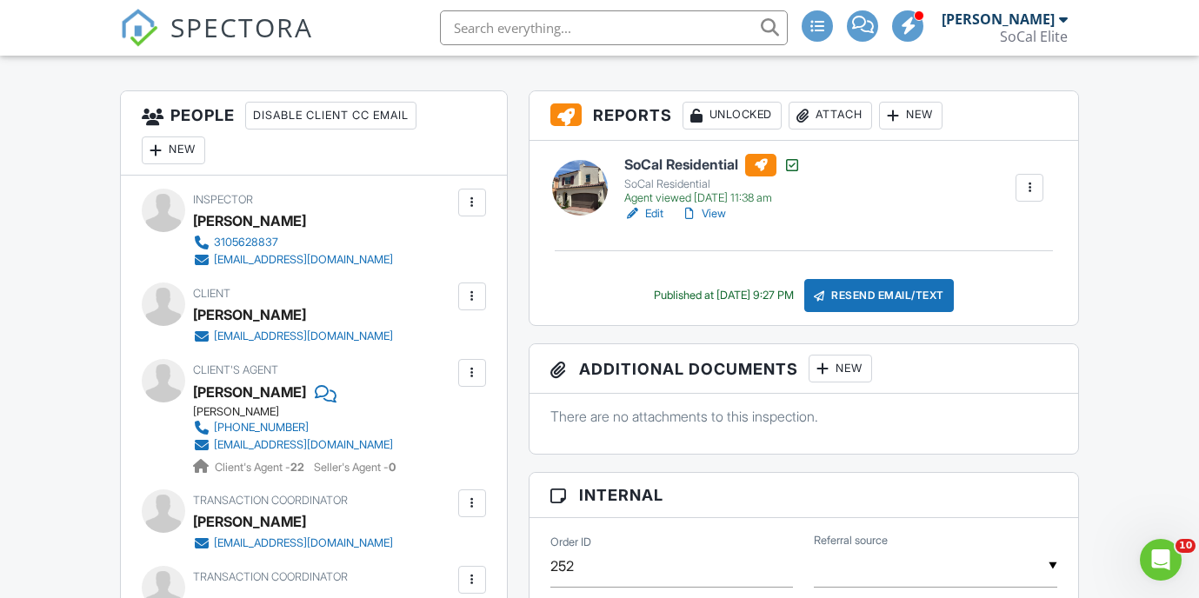
click at [469, 504] on div at bounding box center [472, 503] width 17 height 17
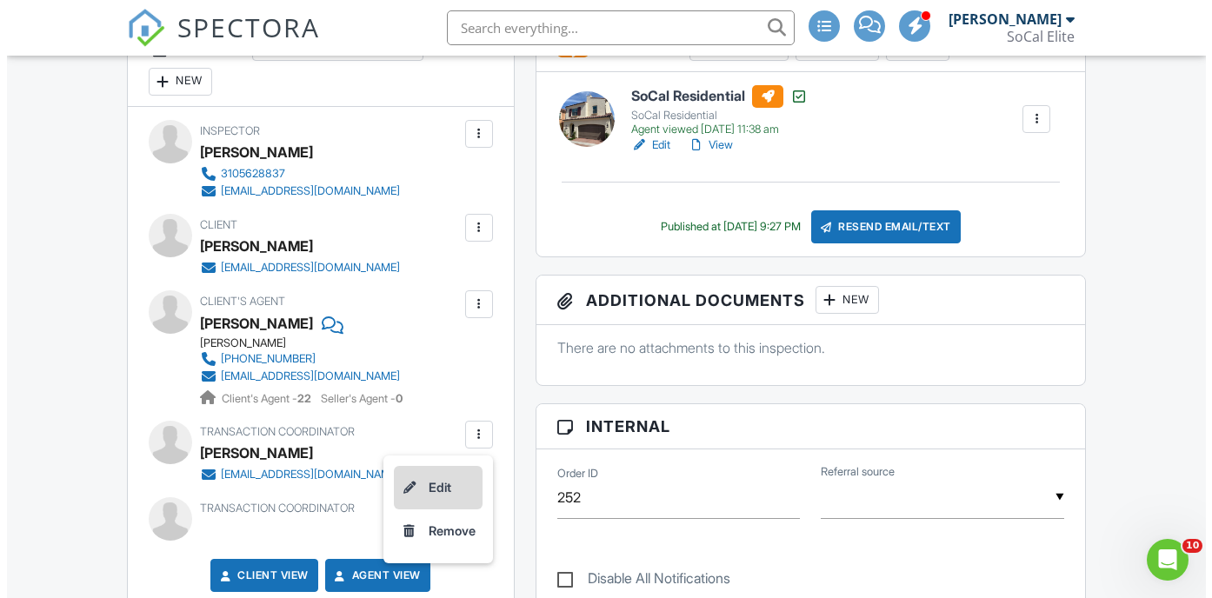
scroll to position [507, 0]
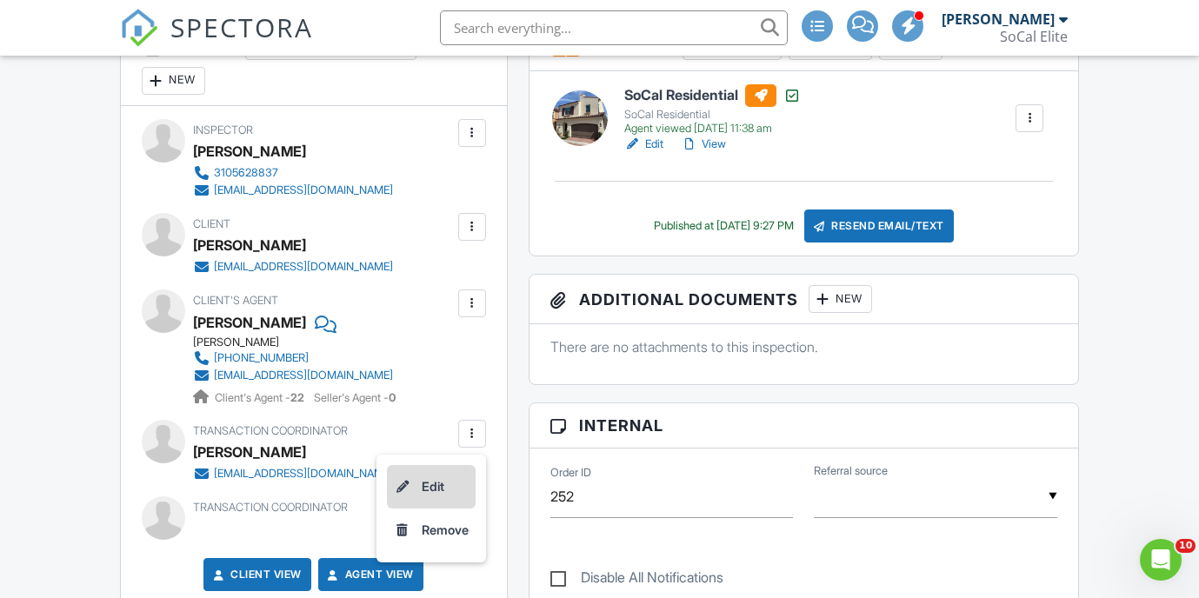
click at [421, 483] on li "Edit" at bounding box center [431, 486] width 89 height 43
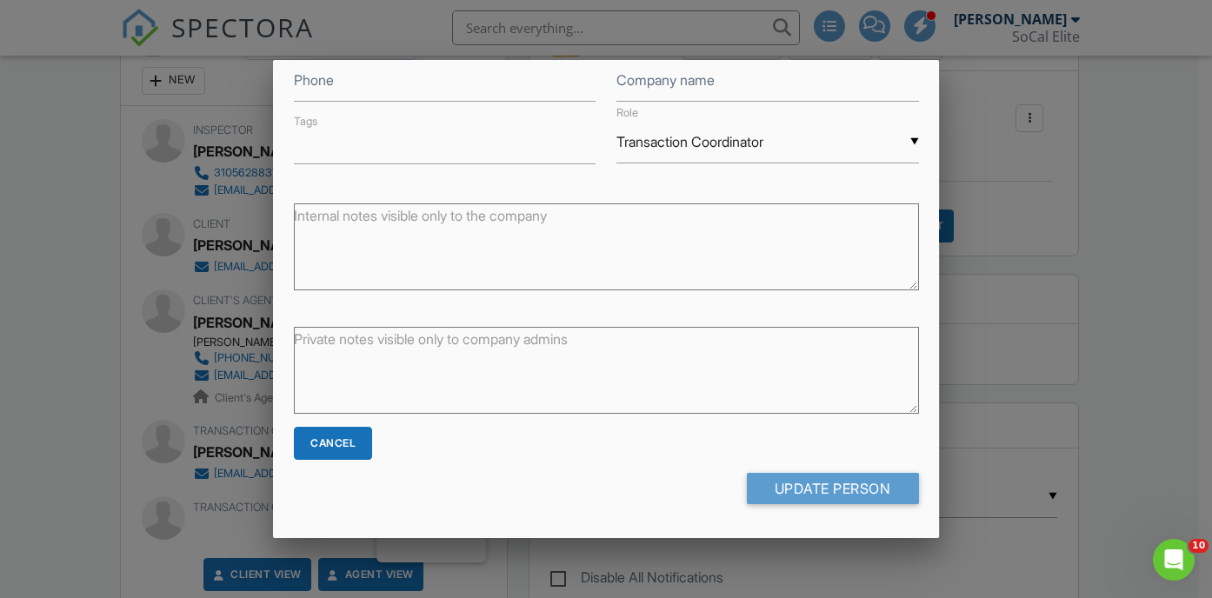
scroll to position [0, 0]
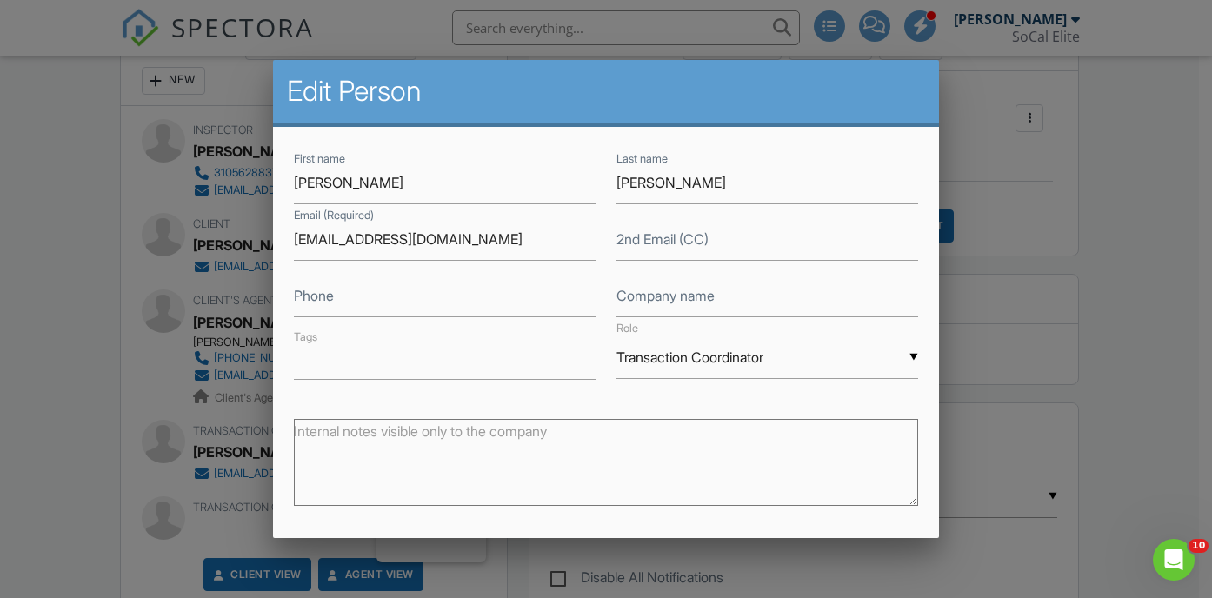
click at [805, 357] on input "Transaction Coordinator" at bounding box center [768, 358] width 302 height 43
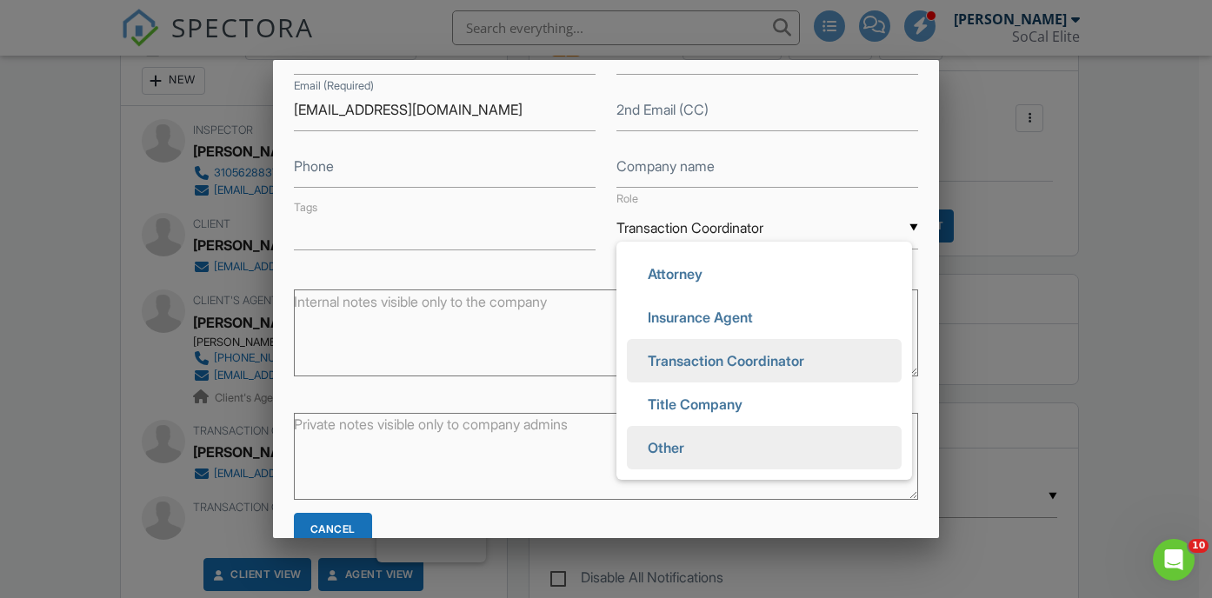
scroll to position [200, 0]
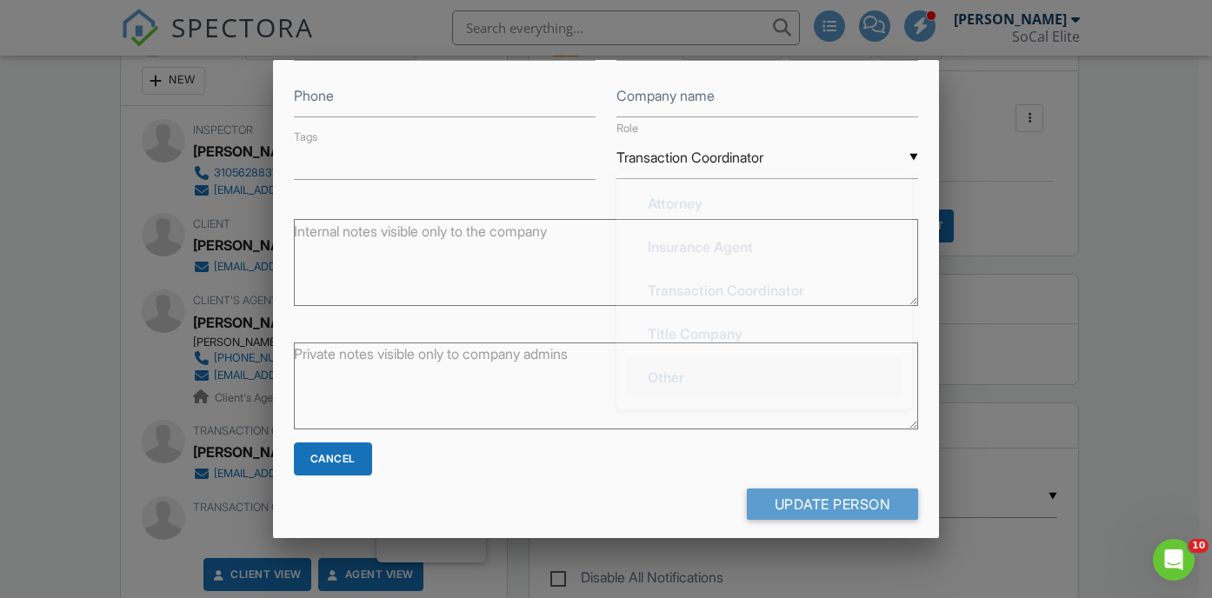
click at [688, 375] on span "Other" at bounding box center [666, 377] width 64 height 43
type input "Other"
click at [347, 451] on div "Cancel" at bounding box center [333, 459] width 78 height 33
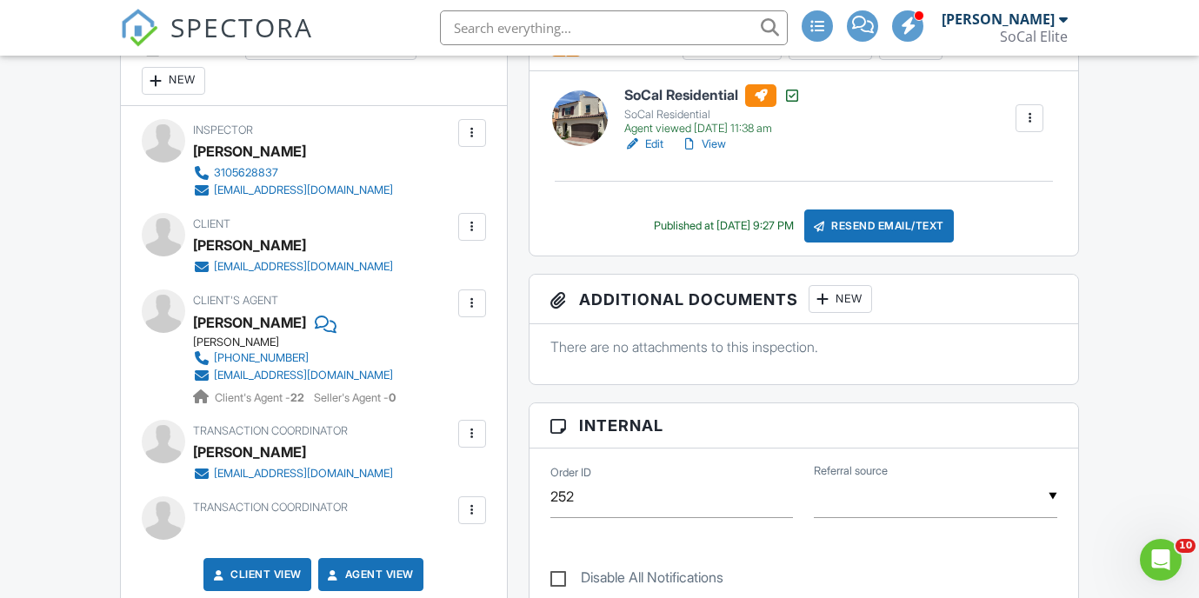
click at [471, 431] on div at bounding box center [472, 433] width 17 height 17
click at [451, 528] on li "Remove" at bounding box center [431, 530] width 89 height 43
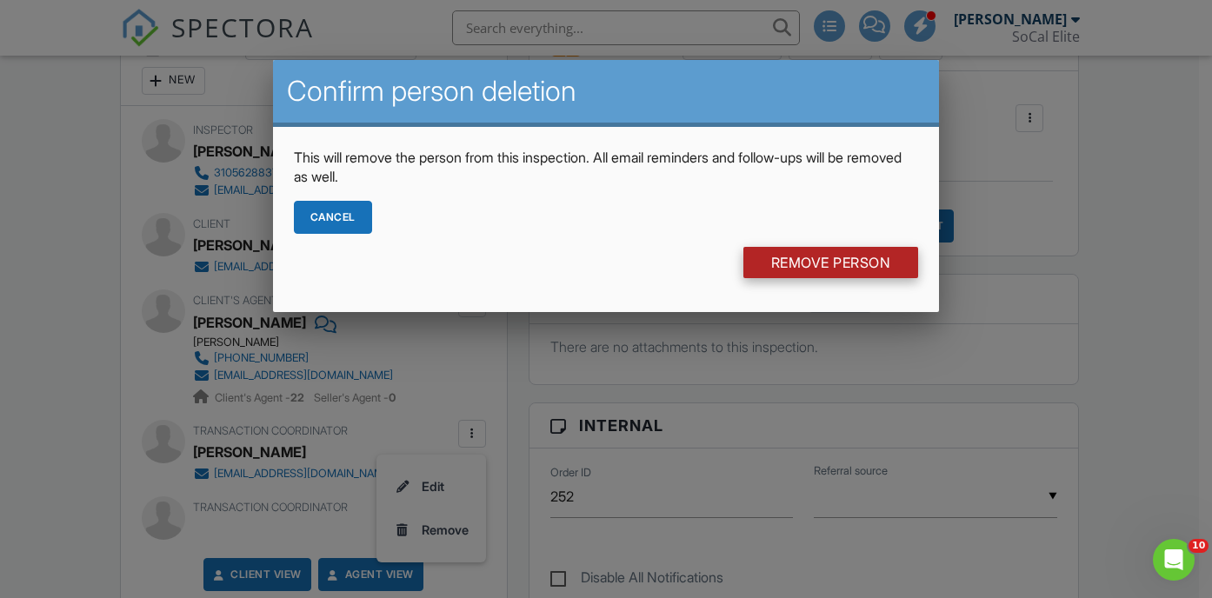
click at [819, 259] on input "Remove Person" at bounding box center [832, 262] width 176 height 31
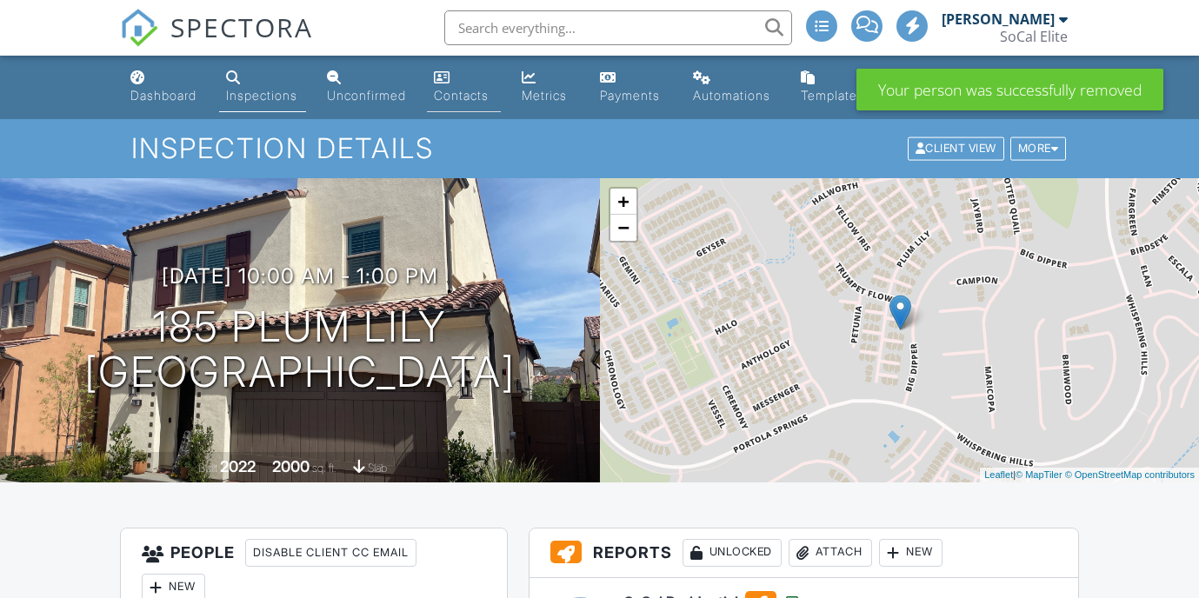
click at [463, 97] on div "Contacts" at bounding box center [461, 95] width 55 height 15
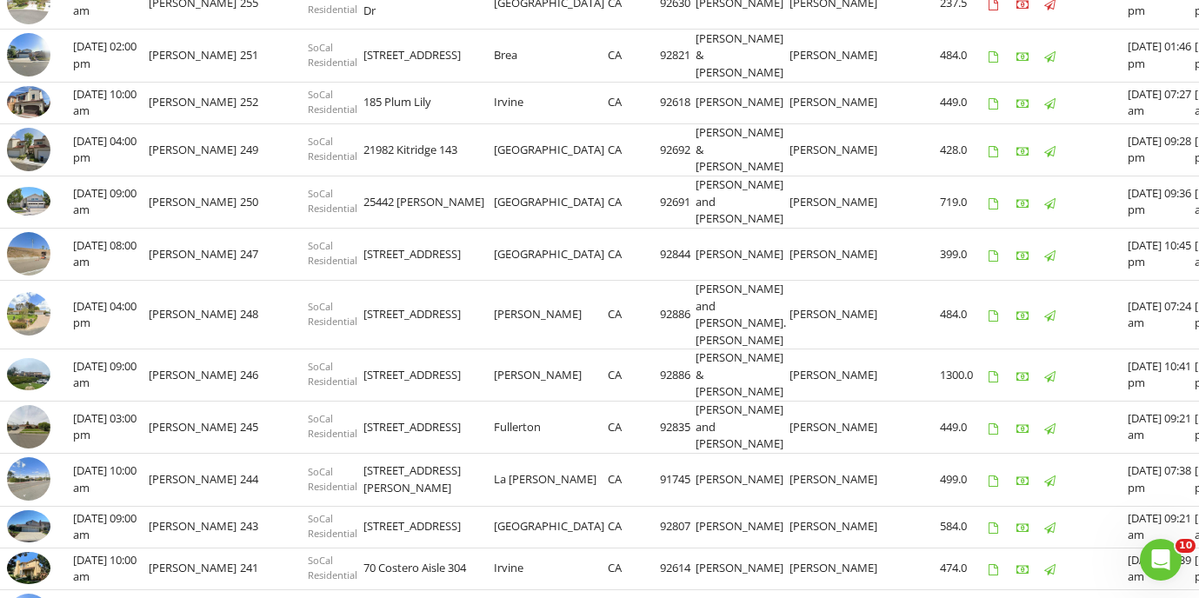
scroll to position [557, 0]
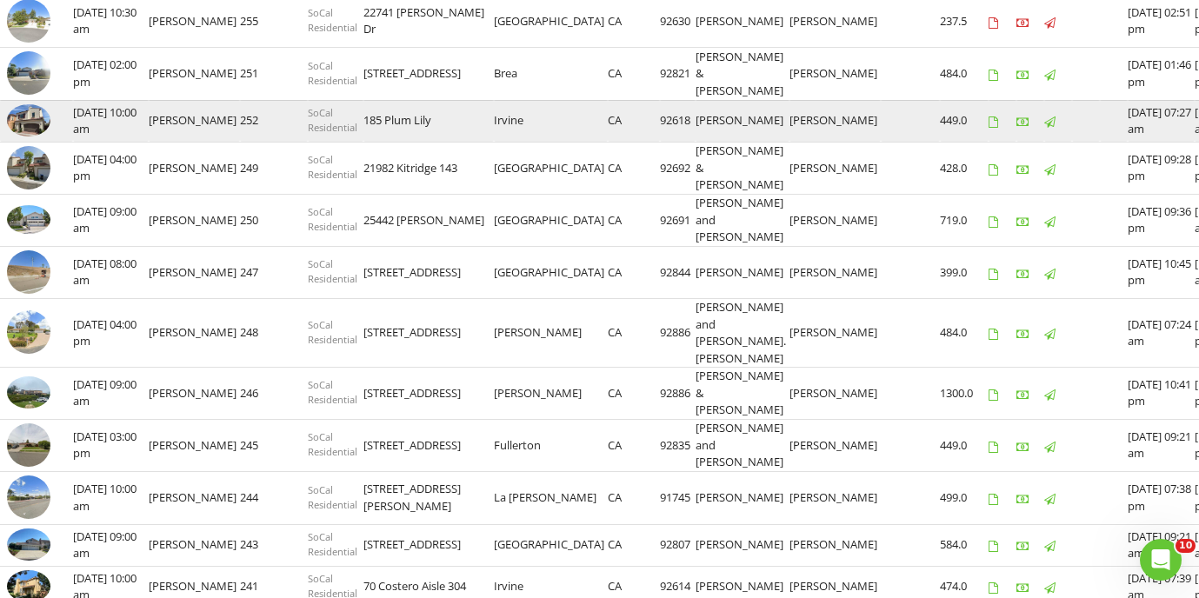
click at [30, 135] on img at bounding box center [28, 120] width 43 height 33
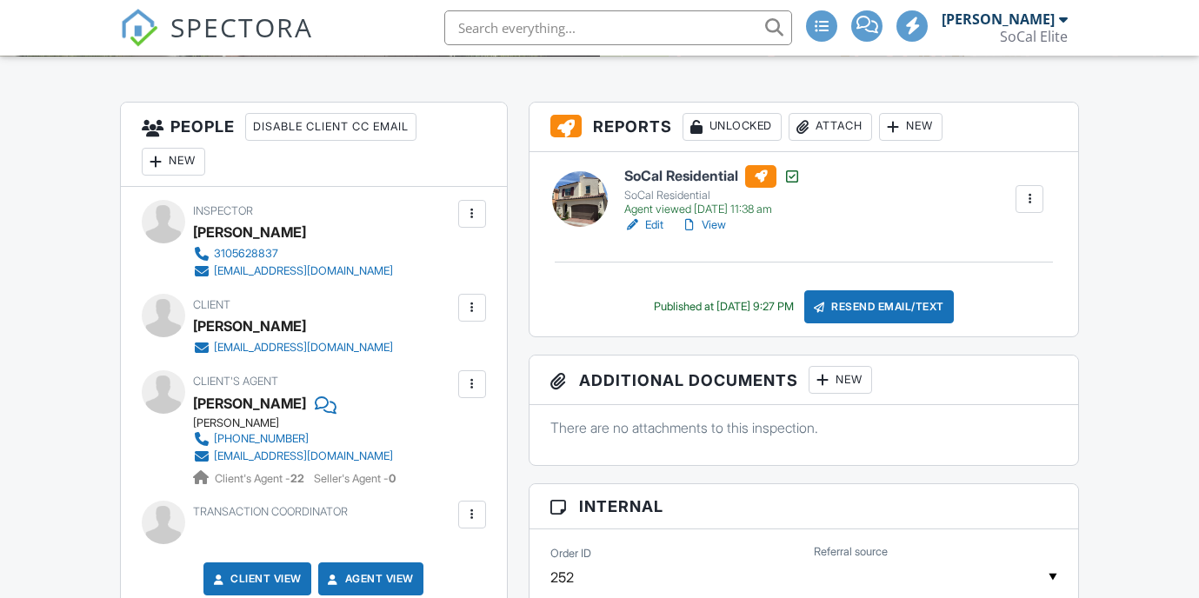
click at [184, 163] on div "New" at bounding box center [173, 162] width 63 height 28
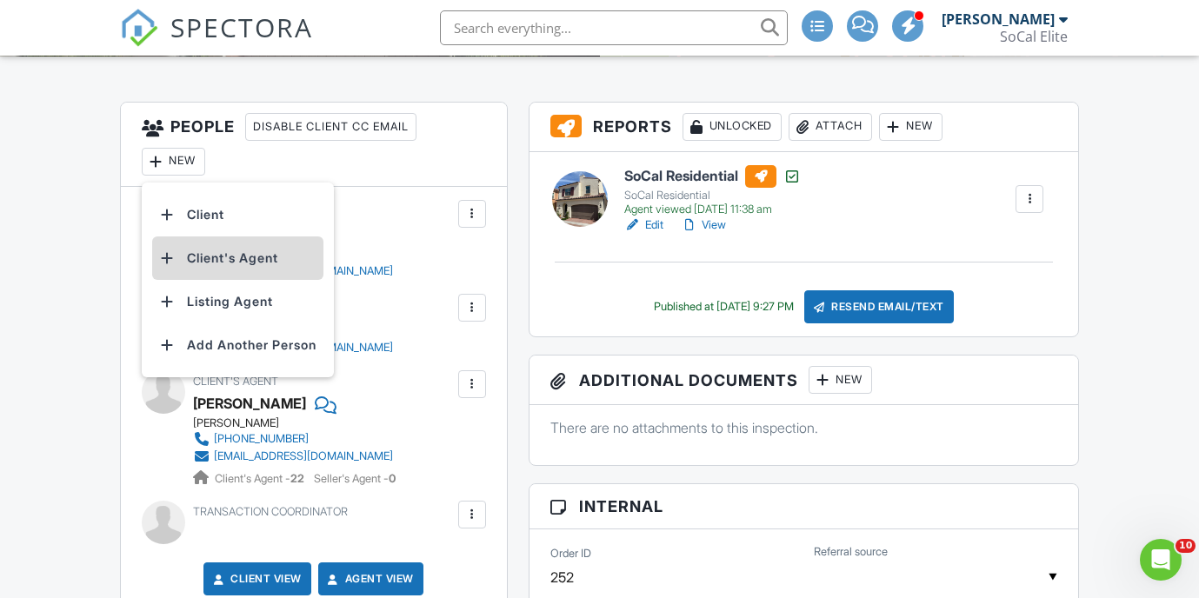
click at [208, 257] on li "Client's Agent" at bounding box center [237, 258] width 171 height 43
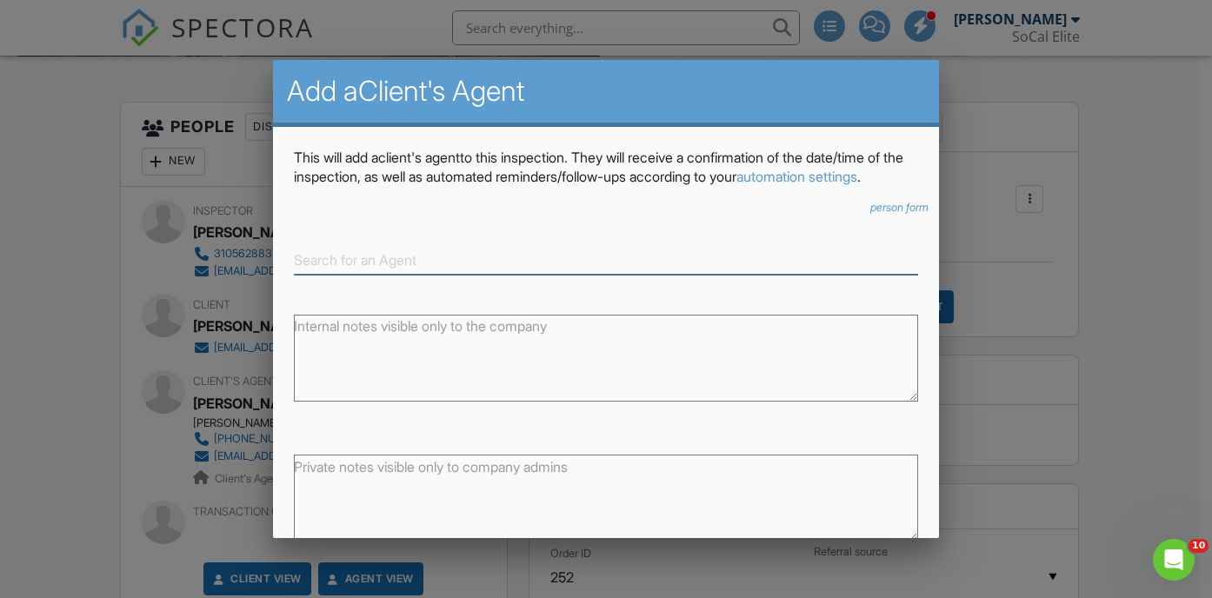
click at [343, 272] on input at bounding box center [606, 260] width 625 height 29
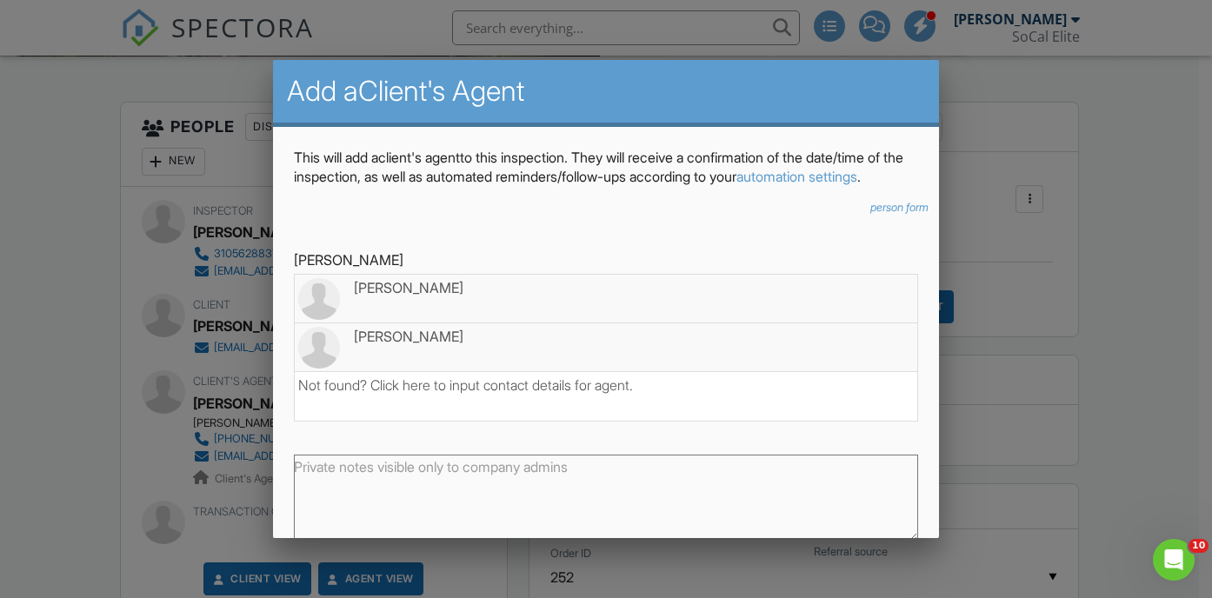
click at [415, 346] on div "[PERSON_NAME]" at bounding box center [606, 336] width 617 height 19
type input "[PERSON_NAME]"
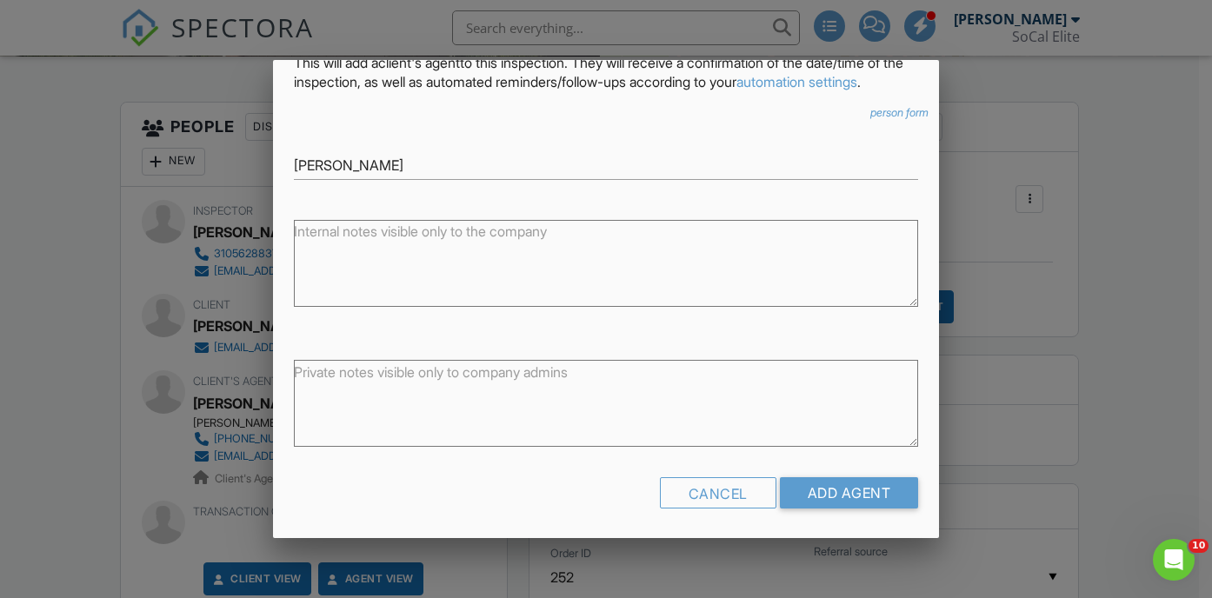
scroll to position [119, 0]
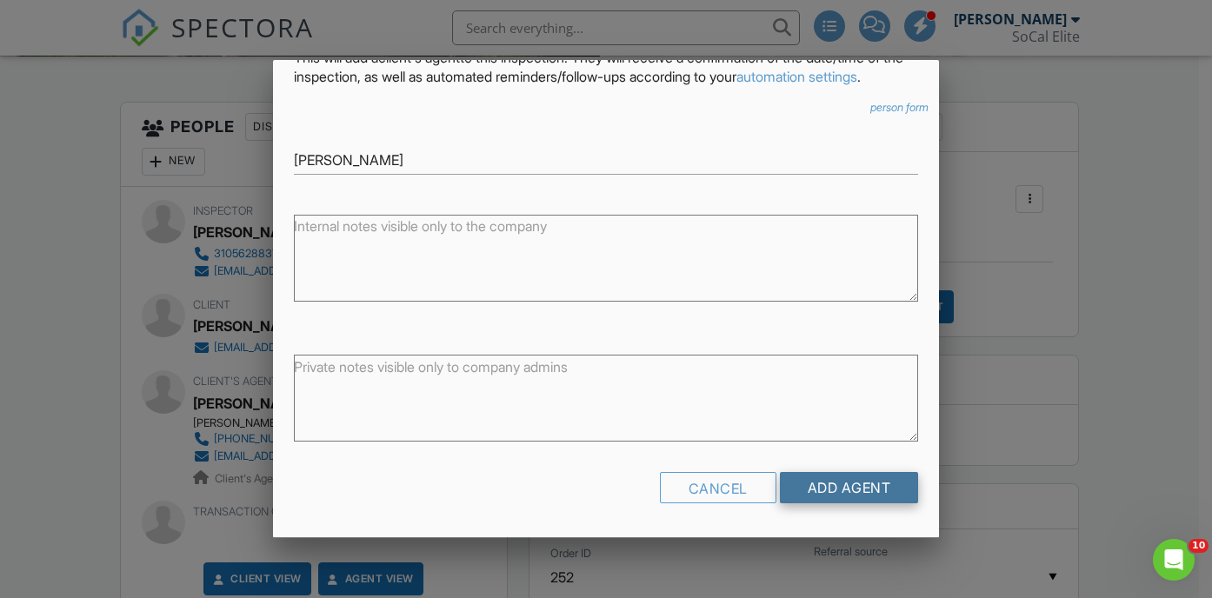
click at [855, 492] on input "Add Agent" at bounding box center [849, 487] width 139 height 31
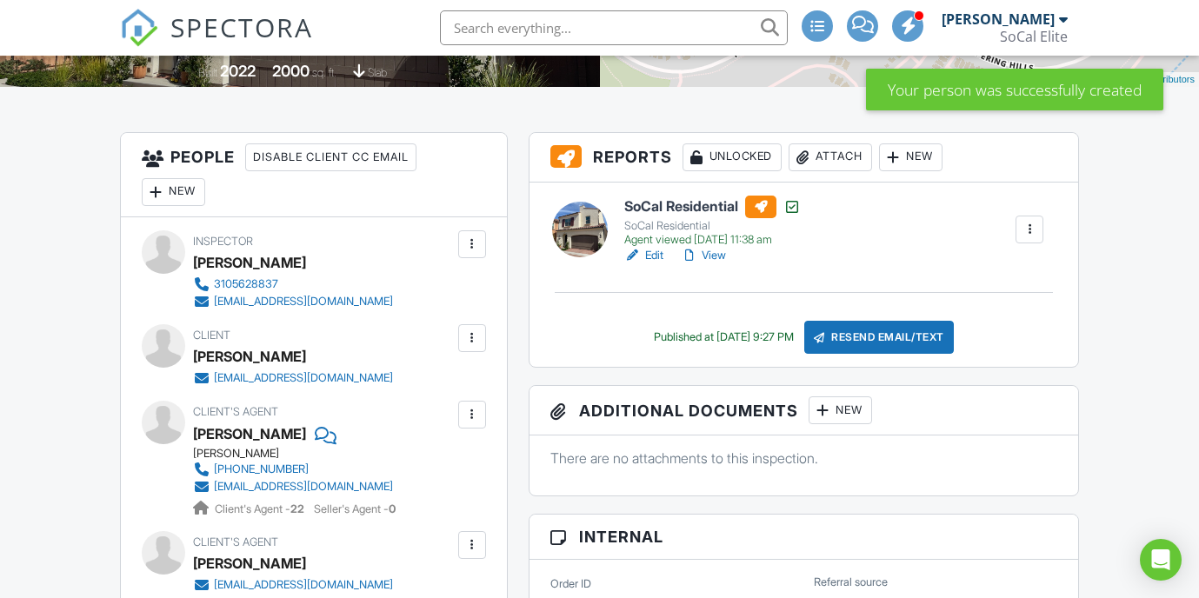
click at [868, 336] on div "Resend Email/Text" at bounding box center [880, 337] width 150 height 33
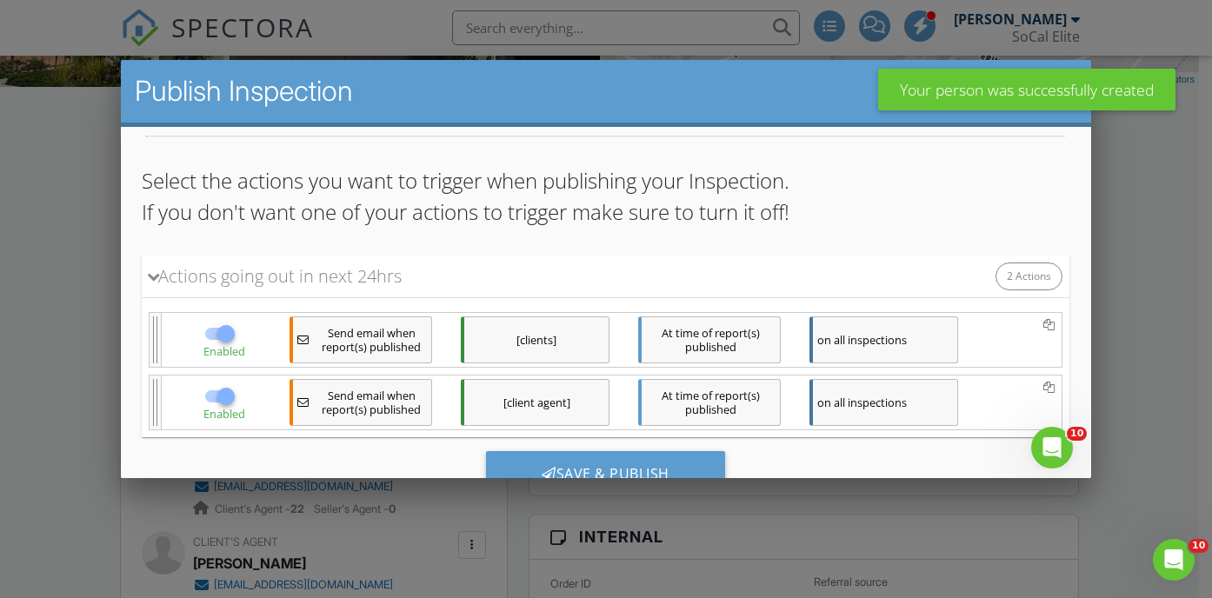
scroll to position [105, 0]
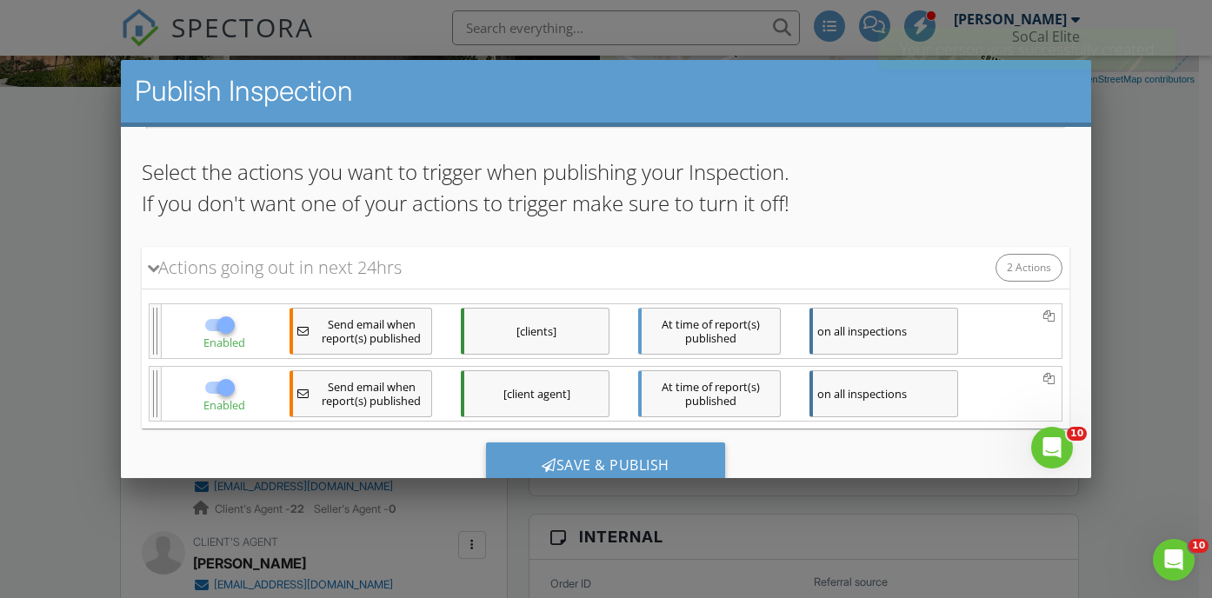
click at [205, 325] on div at bounding box center [220, 324] width 33 height 21
drag, startPoint x: 224, startPoint y: 326, endPoint x: 204, endPoint y: 326, distance: 20.0
click at [204, 326] on div at bounding box center [220, 324] width 33 height 21
click at [208, 329] on div at bounding box center [220, 324] width 33 height 21
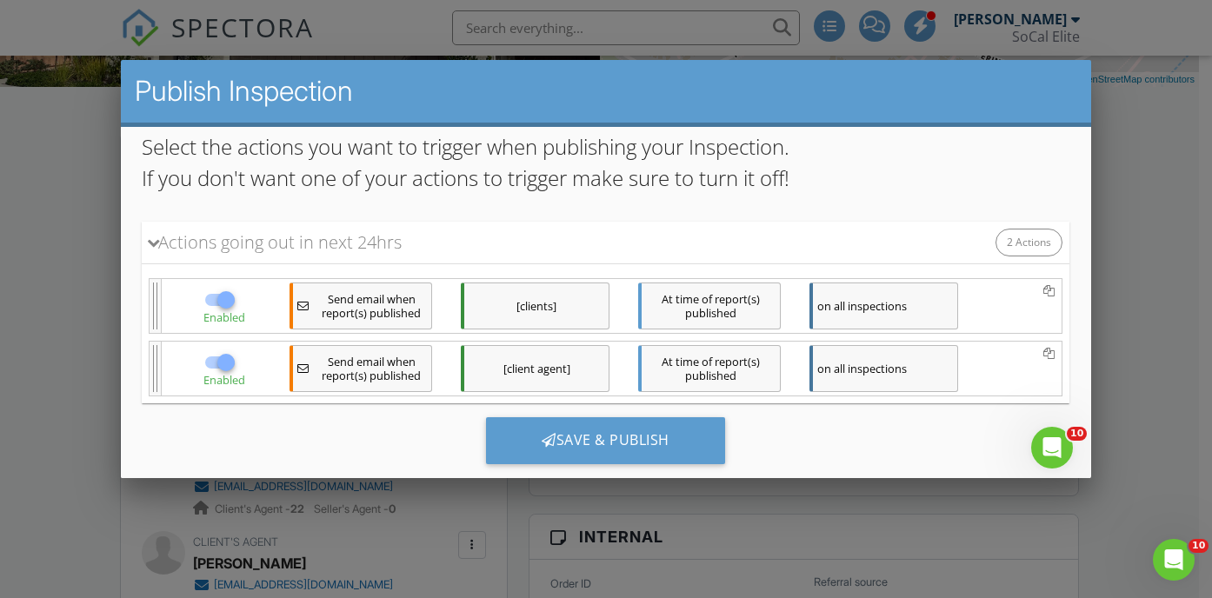
scroll to position [143, 0]
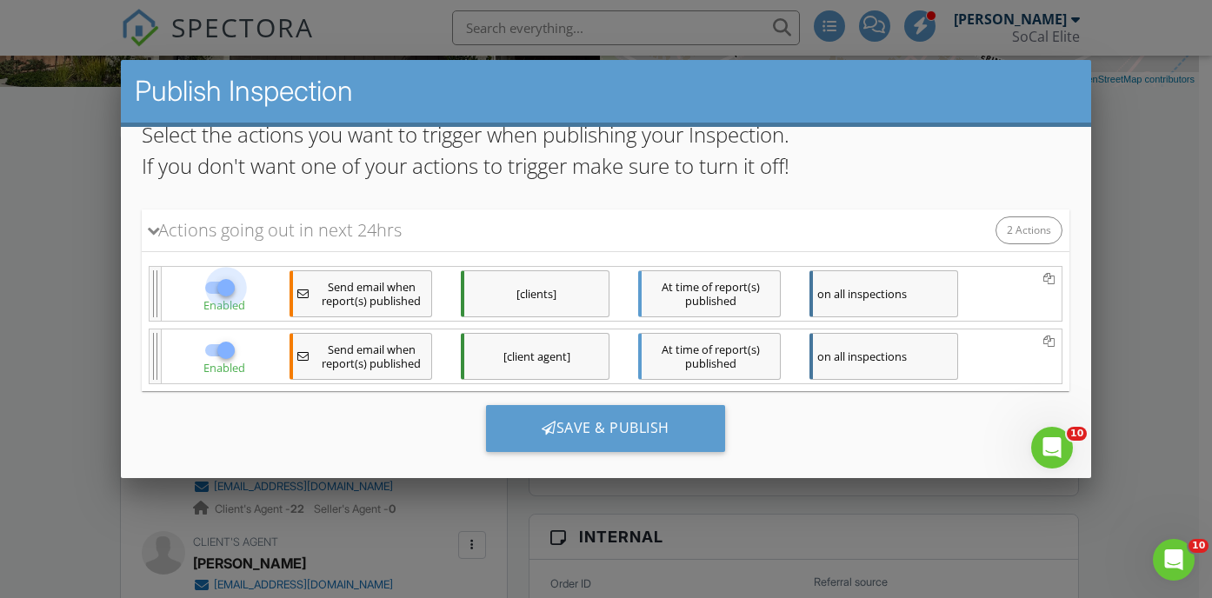
click at [211, 290] on div at bounding box center [226, 287] width 30 height 30
checkbox input "false"
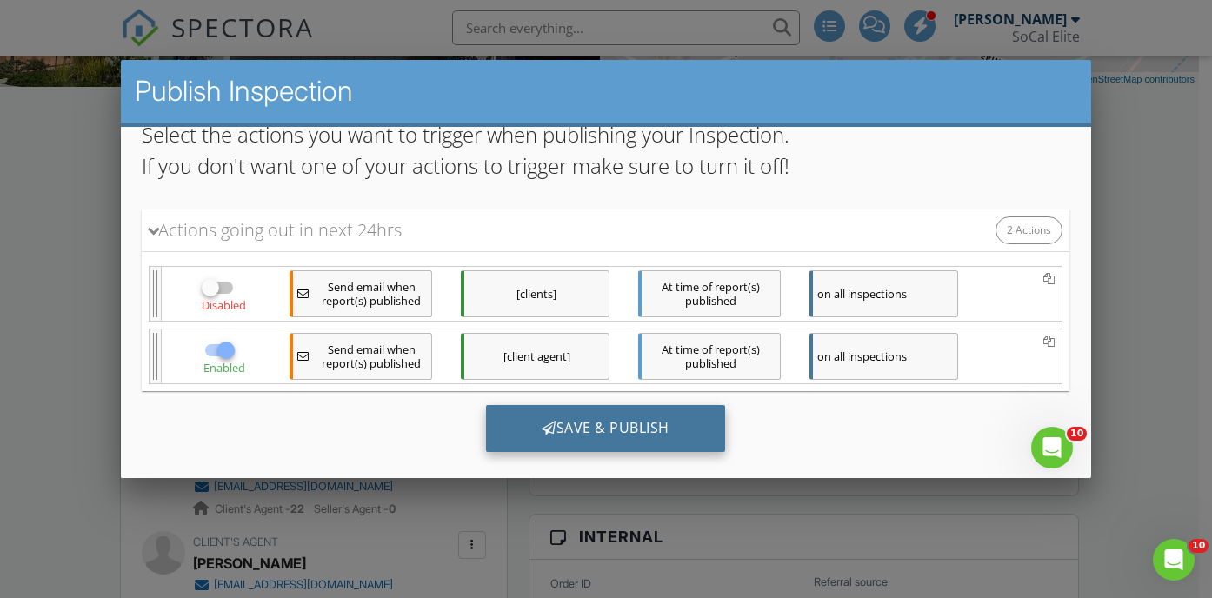
click at [604, 426] on div "Save & Publish" at bounding box center [605, 427] width 239 height 47
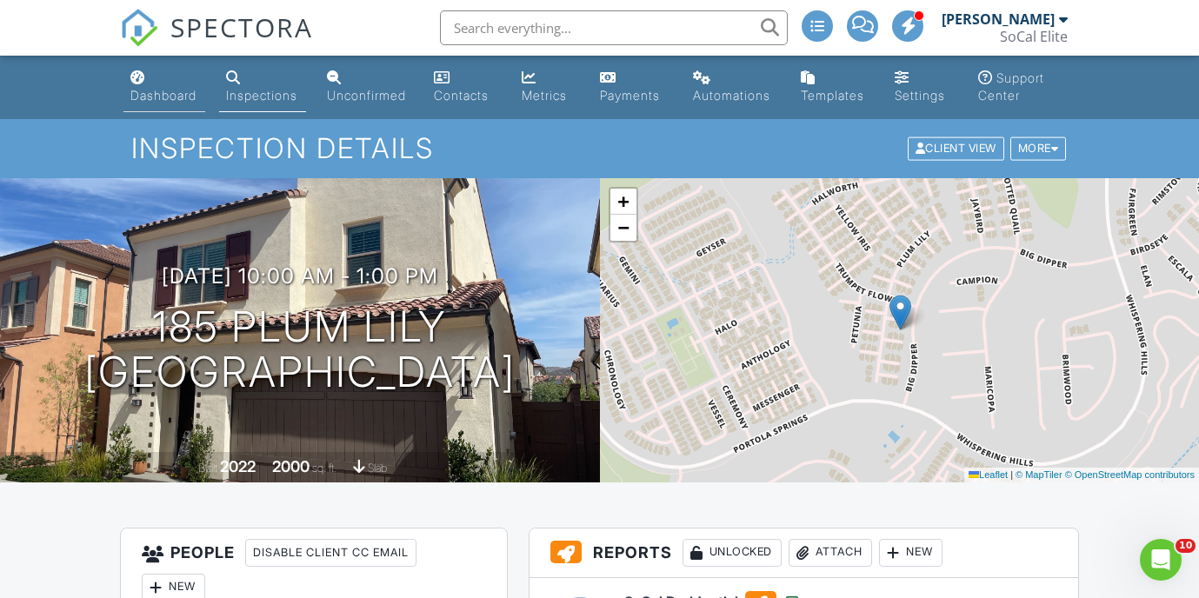
click at [170, 95] on div "Dashboard" at bounding box center [163, 95] width 66 height 15
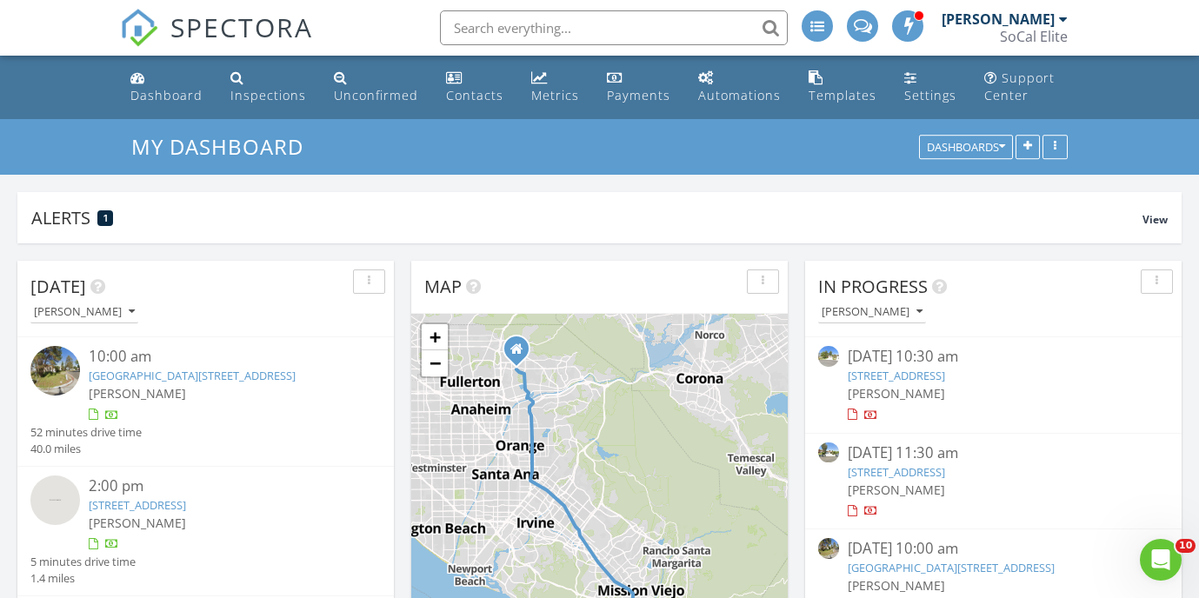
click at [616, 431] on div "1 2 + − Santa Ana Freeway, San Diego Freeway, Avenida Vista Montana, Via Presa …" at bounding box center [599, 539] width 377 height 451
click at [155, 374] on link "1040 Calle Del Cerro 101, San Clemente, CA 92673" at bounding box center [192, 376] width 207 height 16
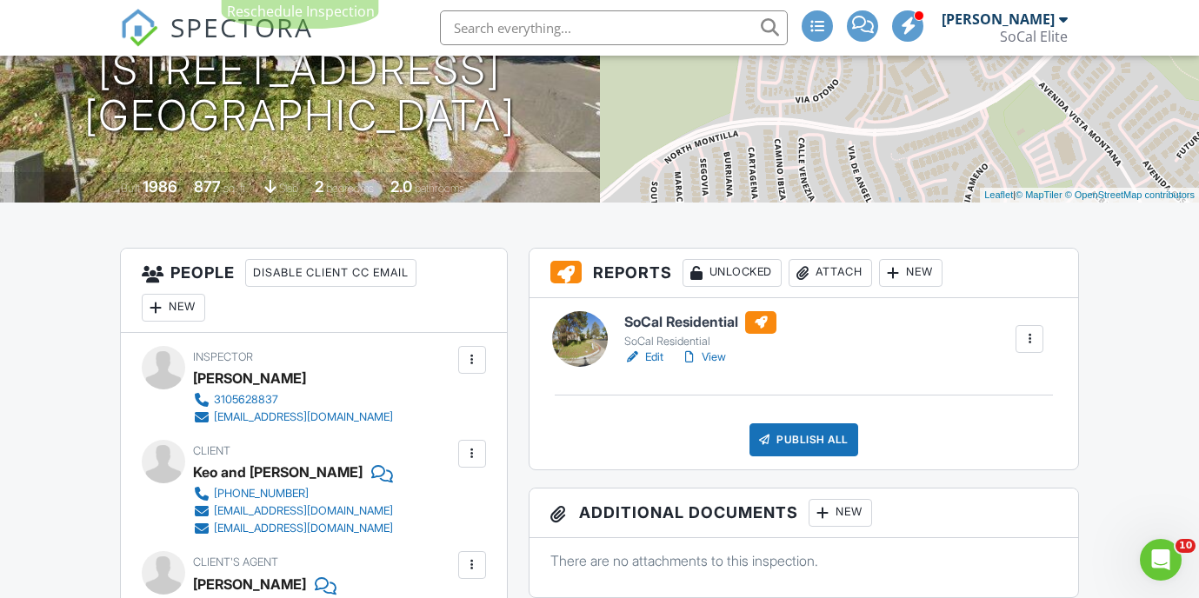
scroll to position [291, 0]
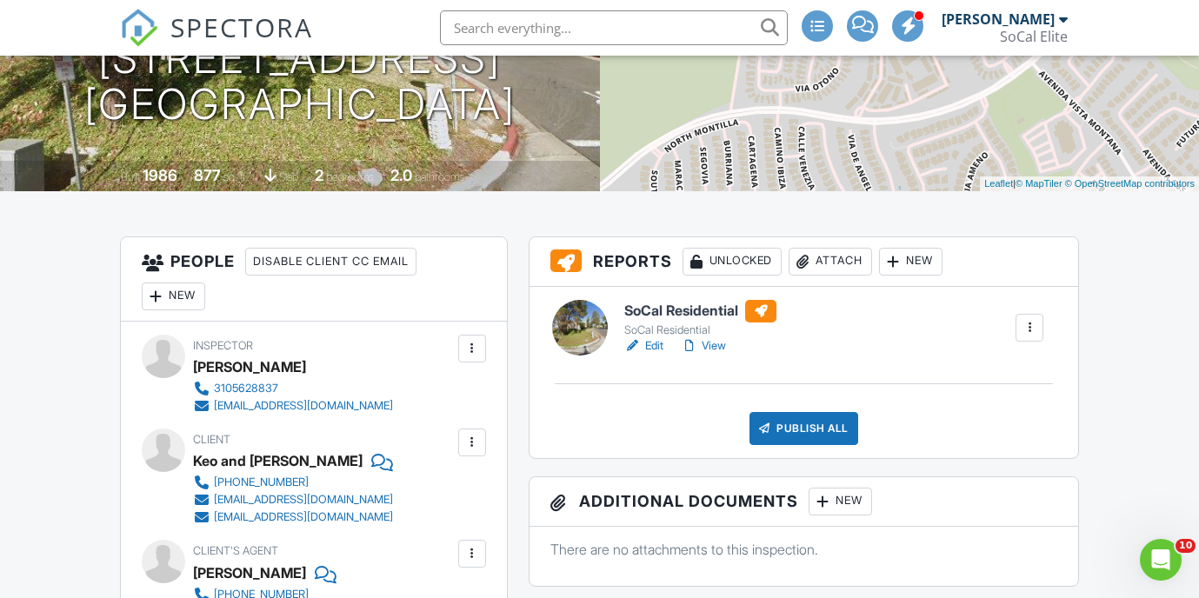
click at [650, 347] on link "Edit" at bounding box center [643, 345] width 39 height 17
